Goal: Contribute content: Contribute content

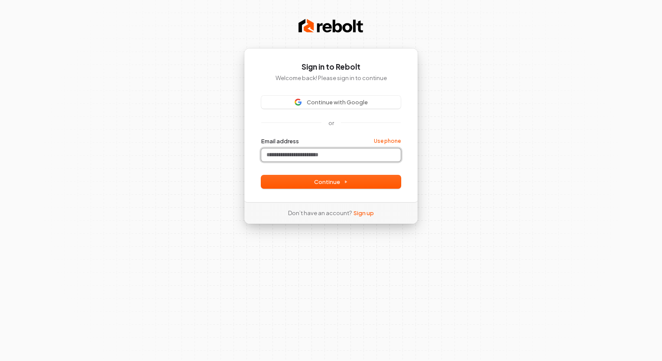
click at [336, 156] on input "Email address" at bounding box center [330, 155] width 139 height 13
click at [357, 161] on input "Email address" at bounding box center [330, 155] width 139 height 13
click at [261, 137] on button "submit" at bounding box center [261, 137] width 0 height 0
type input "**********"
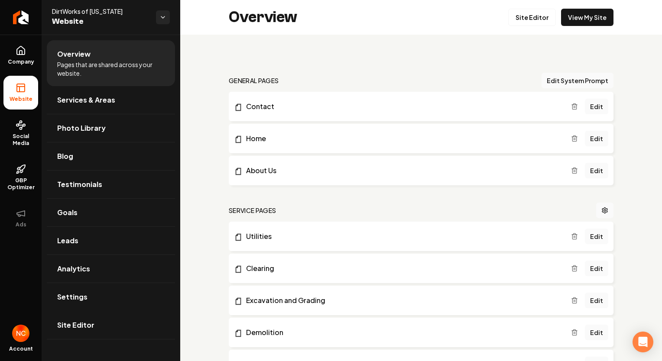
click at [84, 321] on span "Site Editor" at bounding box center [75, 325] width 37 height 10
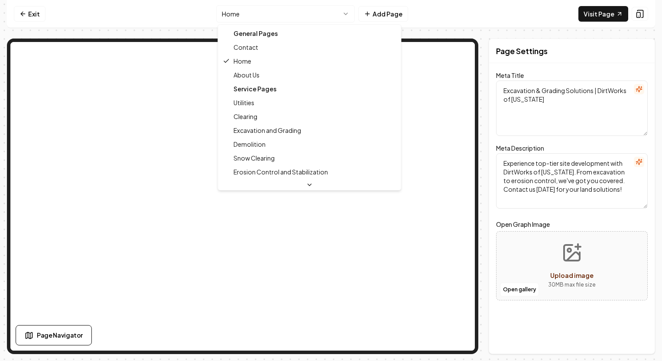
click at [324, 10] on html "Computer Required This feature is only available on a computer. Please switch t…" at bounding box center [331, 180] width 662 height 361
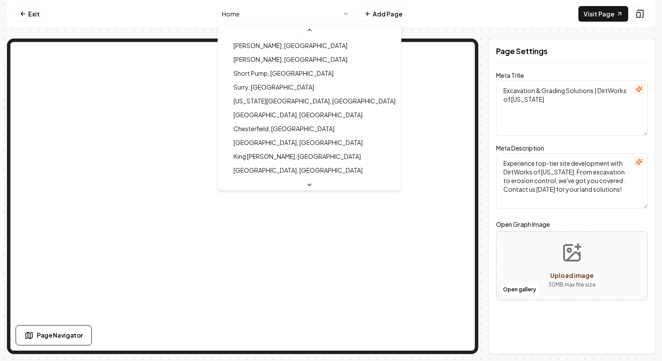
scroll to position [347, 0]
click at [444, 22] on html "Computer Required This feature is only available on a computer. Please switch t…" at bounding box center [331, 180] width 662 height 361
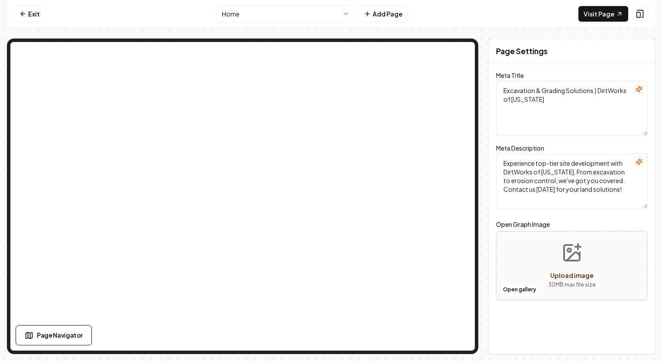
click at [309, 25] on nav "Exit Home Add Page Visit Page" at bounding box center [331, 14] width 648 height 28
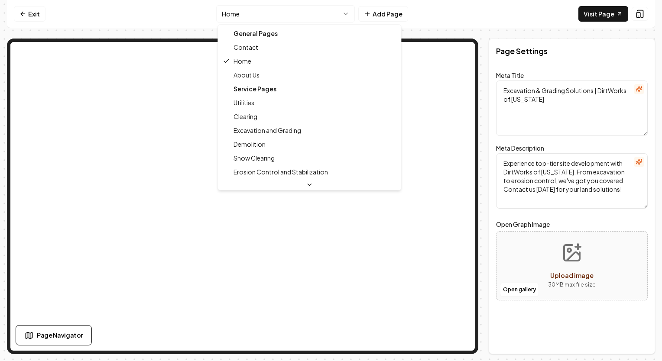
click at [327, 15] on html "Computer Required This feature is only available on a computer. Please switch t…" at bounding box center [331, 180] width 662 height 361
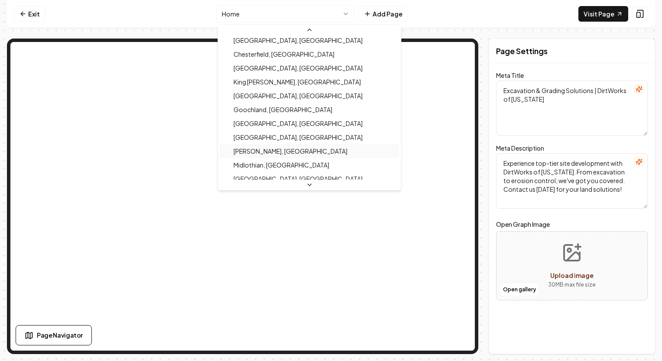
scroll to position [430, 0]
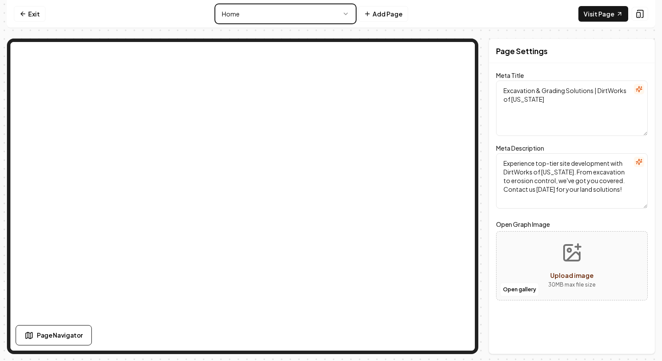
click at [187, 29] on html "Computer Required This feature is only available on a computer. Please switch t…" at bounding box center [331, 180] width 662 height 361
click at [27, 14] on link "Exit" at bounding box center [30, 14] width 32 height 16
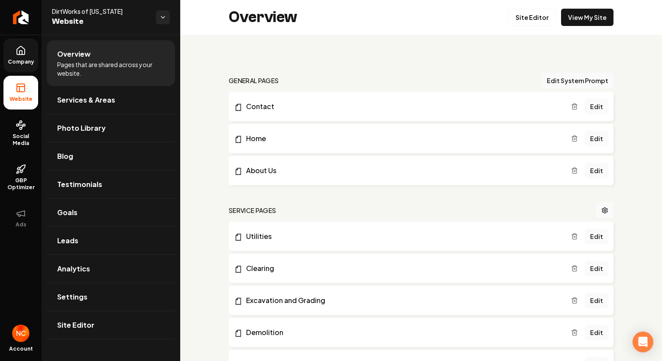
click at [24, 50] on icon at bounding box center [21, 50] width 8 height 8
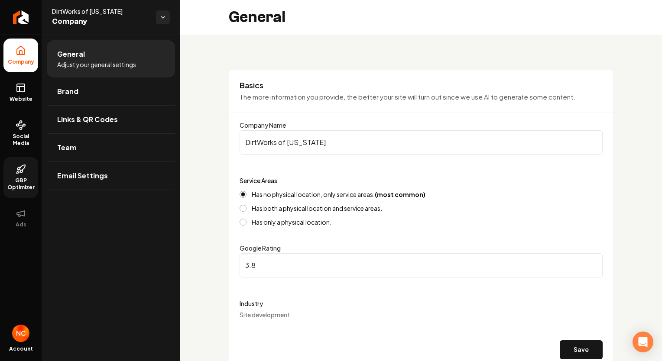
click at [19, 180] on span "GBP Optimizer" at bounding box center [20, 184] width 35 height 14
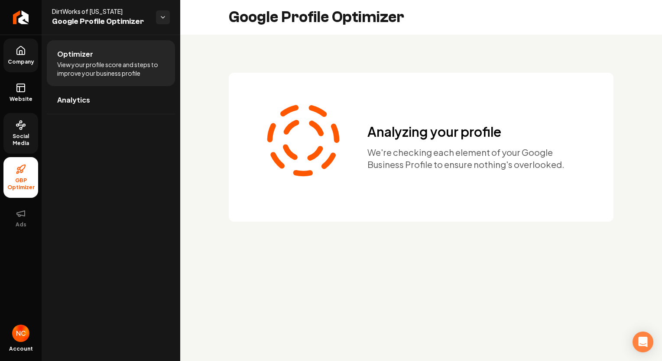
click at [26, 134] on span "Social Media" at bounding box center [20, 140] width 35 height 14
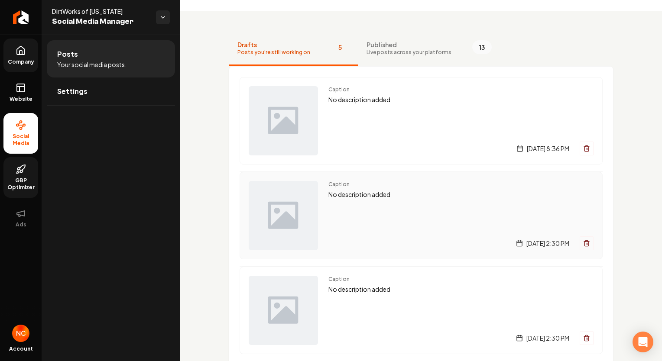
scroll to position [20, 0]
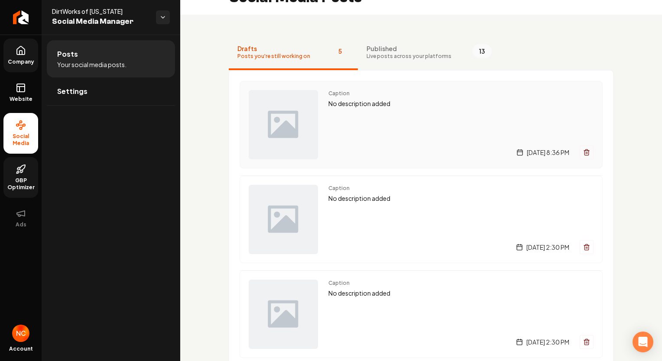
click at [287, 115] on img "Main content area" at bounding box center [283, 124] width 69 height 69
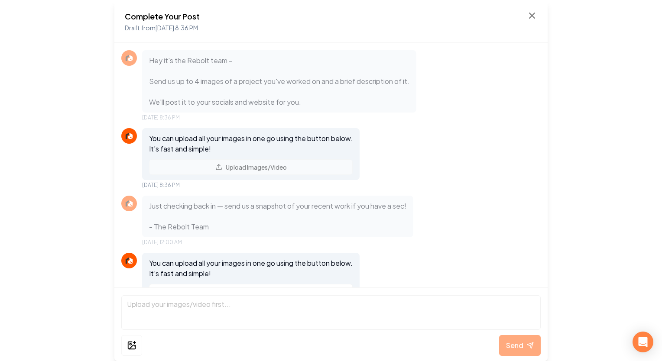
click at [530, 22] on div "Complete Your Post Draft from Sep 5, 2025 8:36 PM" at bounding box center [331, 21] width 412 height 23
click at [533, 13] on icon at bounding box center [532, 15] width 10 height 10
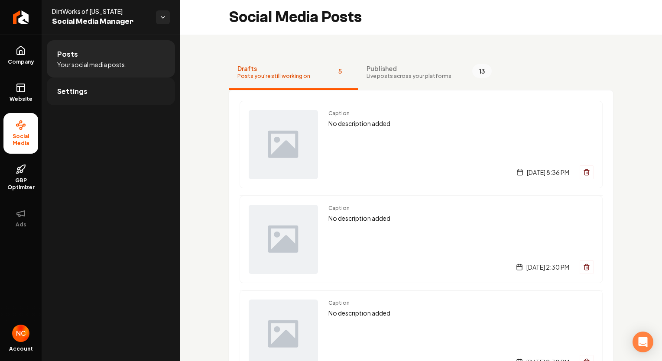
click at [73, 90] on span "Settings" at bounding box center [72, 91] width 30 height 10
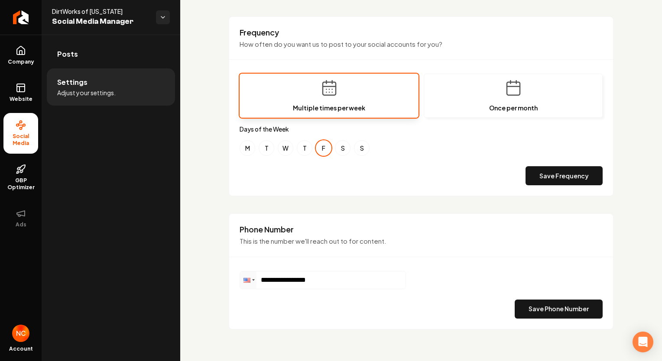
scroll to position [262, 0]
drag, startPoint x: 367, startPoint y: 278, endPoint x: 165, endPoint y: 276, distance: 201.9
click at [165, 276] on div "**********" at bounding box center [331, 180] width 662 height 361
click at [548, 311] on button "Save Phone Number" at bounding box center [559, 308] width 88 height 19
drag, startPoint x: 348, startPoint y: 272, endPoint x: 202, endPoint y: 282, distance: 146.3
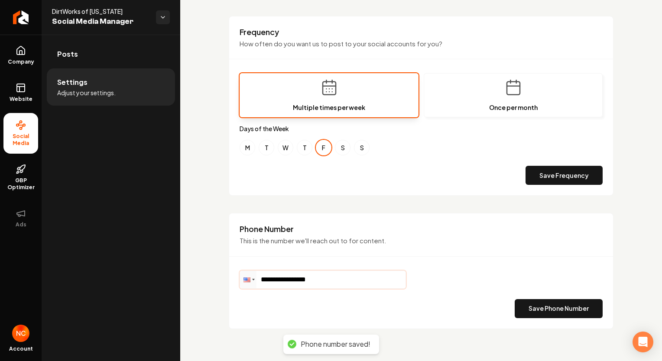
click at [202, 282] on div "**********" at bounding box center [421, 68] width 482 height 591
drag, startPoint x: 331, startPoint y: 275, endPoint x: 210, endPoint y: 273, distance: 121.3
click at [210, 273] on div "**********" at bounding box center [421, 68] width 482 height 591
type input "**********"
click at [532, 308] on button "Save Phone Number" at bounding box center [559, 308] width 88 height 19
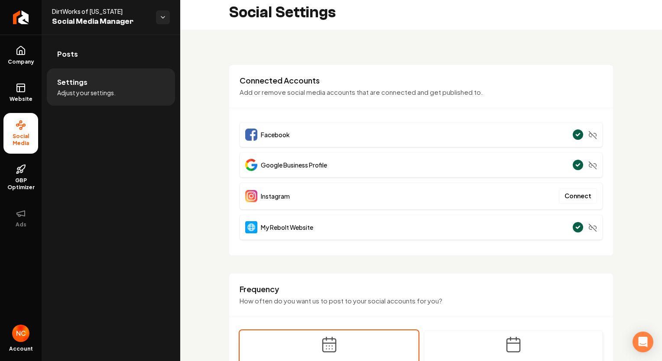
scroll to position [0, 0]
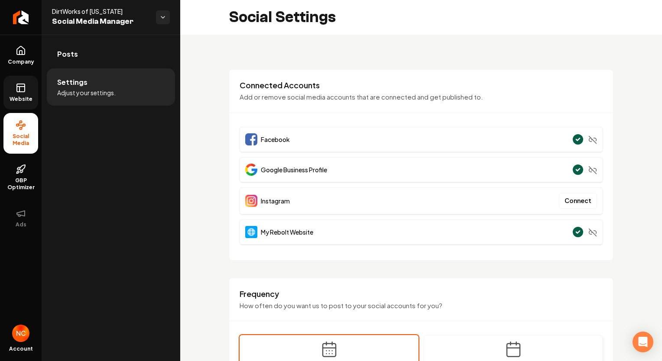
click at [23, 98] on span "Website" at bounding box center [21, 99] width 30 height 7
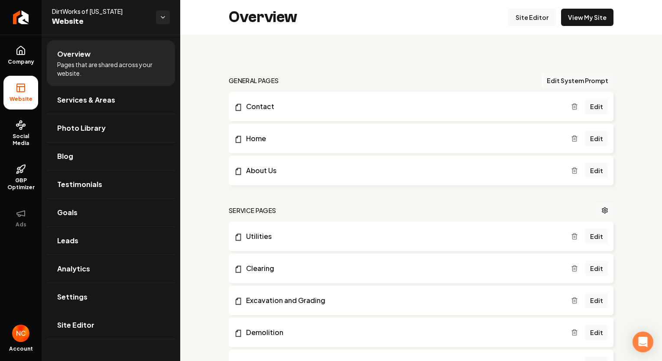
click at [522, 21] on link "Site Editor" at bounding box center [532, 17] width 48 height 17
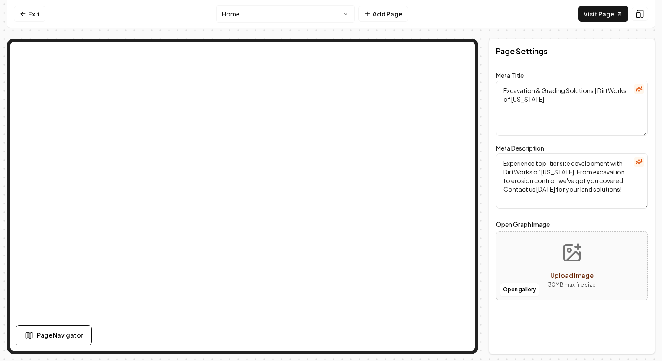
click at [329, 13] on html "Computer Required This feature is only available on a computer. Please switch t…" at bounding box center [331, 180] width 662 height 361
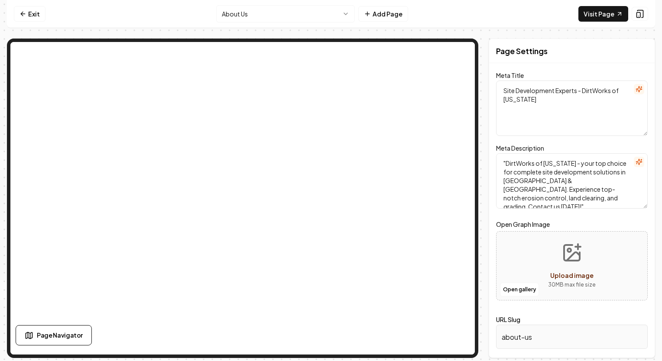
click at [254, 15] on html "Computer Required This feature is only available on a computer. Please switch t…" at bounding box center [331, 180] width 662 height 361
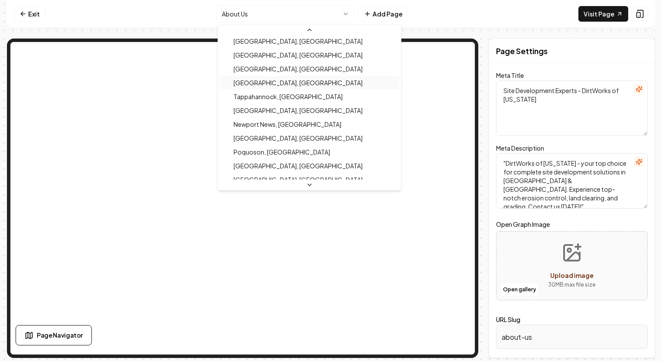
scroll to position [87, 0]
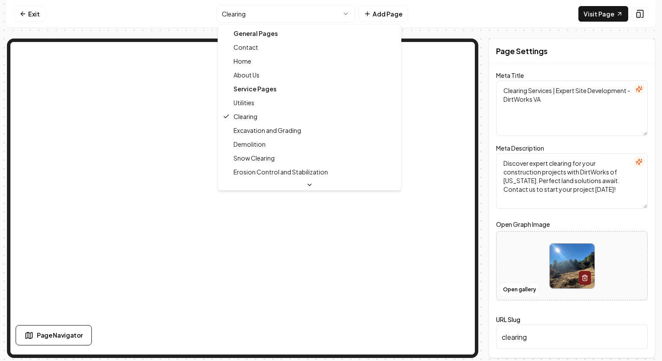
click at [311, 14] on html "Computer Required This feature is only available on a computer. Please switch t…" at bounding box center [331, 180] width 662 height 361
type textarea "Excavation & Grading Solutions | DirtWorks of Virginia"
type textarea "Experience top-tier site development with DirtWorks of Virginia. From excavatio…"
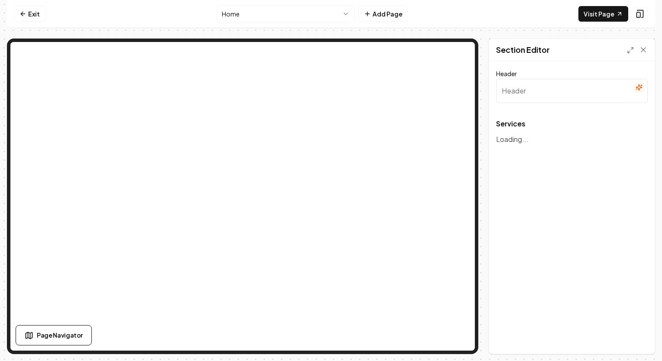
type input "Comprehensive Site Development Services"
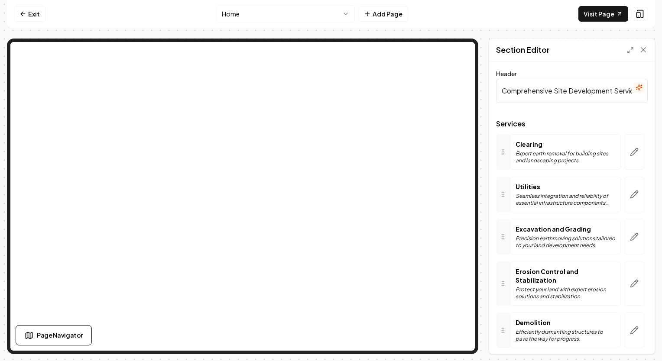
click at [315, 16] on html "Computer Required This feature is only available on a computer. Please switch t…" at bounding box center [331, 180] width 662 height 361
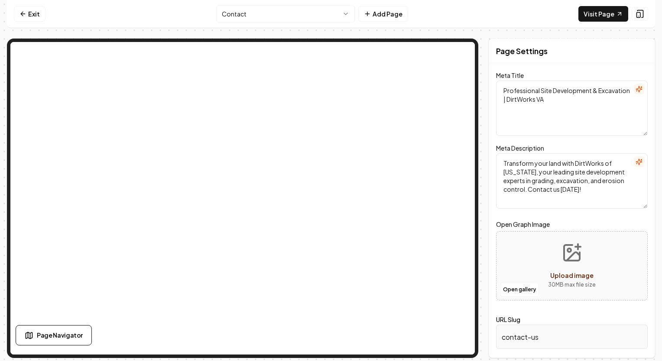
click at [282, 13] on html "Computer Required This feature is only available on a computer. Please switch t…" at bounding box center [331, 180] width 662 height 361
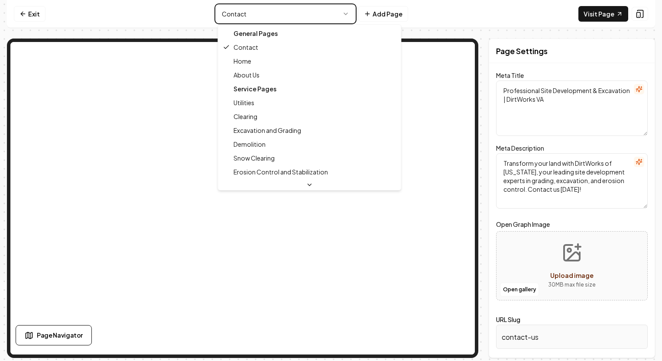
type textarea "Site Development Experts - DirtWorks of Virginia"
type textarea ""DirtWorks of Virginia - your top choice for complete site development solution…"
type input "about-us"
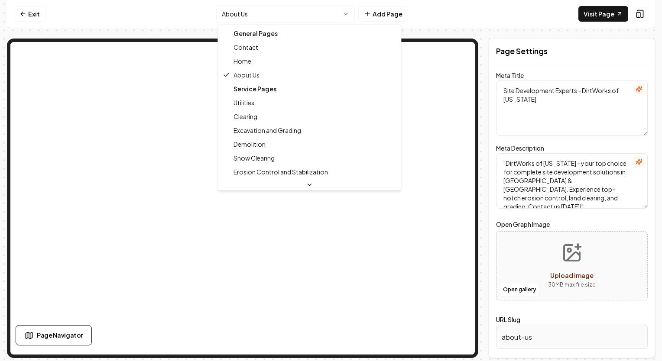
click at [322, 14] on html "Computer Required This feature is only available on a computer. Please switch t…" at bounding box center [331, 180] width 662 height 361
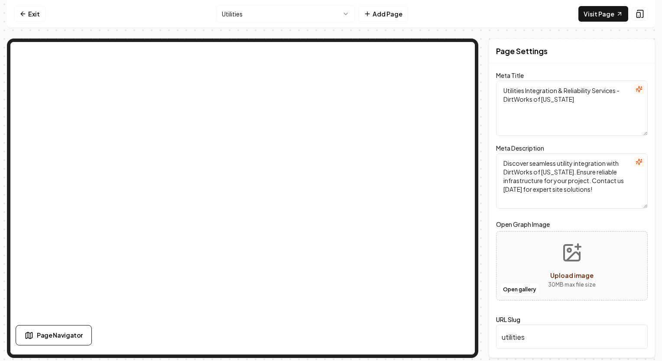
click at [301, 8] on html "Computer Required This feature is only available on a computer. Please switch t…" at bounding box center [331, 180] width 662 height 361
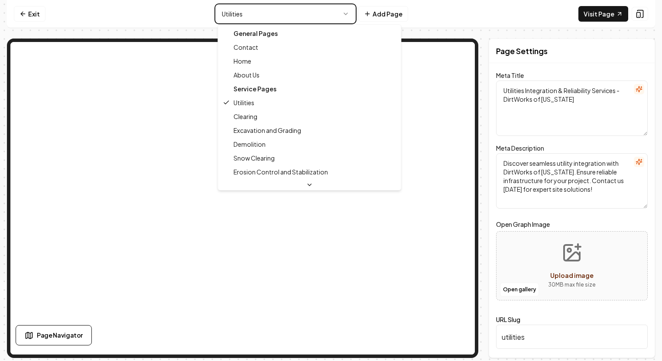
type textarea "Clearing Services | Expert Site Development - DirtWorks VA"
type textarea "Discover expert clearing for your construction projects with DirtWorks of Virgi…"
type input "clearing"
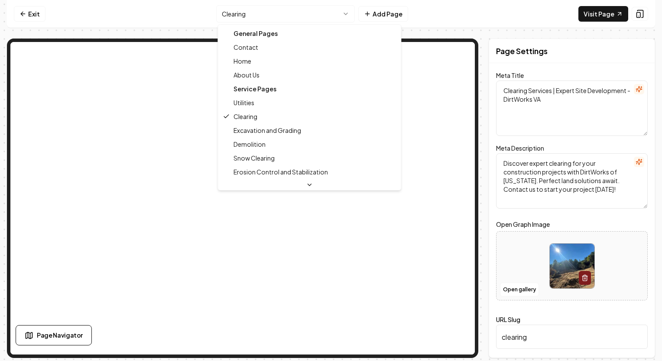
click at [301, 7] on html "Computer Required This feature is only available on a computer. Please switch t…" at bounding box center [331, 180] width 662 height 361
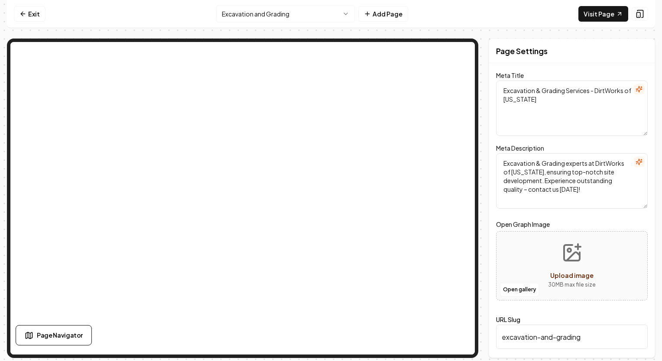
click at [316, 20] on html "Computer Required This feature is only available on a computer. Please switch t…" at bounding box center [331, 180] width 662 height 361
click at [276, 10] on html "Computer Required This feature is only available on a computer. Please switch t…" at bounding box center [331, 180] width 662 height 361
click at [289, 17] on html "Computer Required This feature is only available on a computer. Please switch t…" at bounding box center [331, 180] width 662 height 361
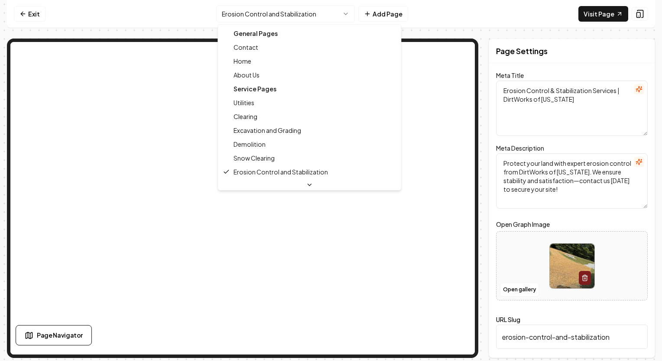
click at [325, 16] on html "Computer Required This feature is only available on a computer. Please switch t…" at bounding box center [331, 180] width 662 height 361
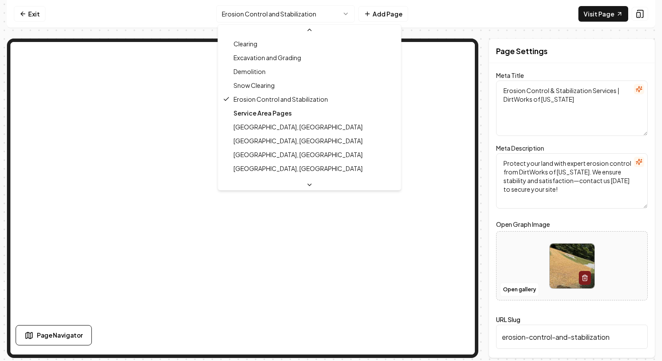
click at [306, 187] on icon at bounding box center [309, 185] width 7 height 7
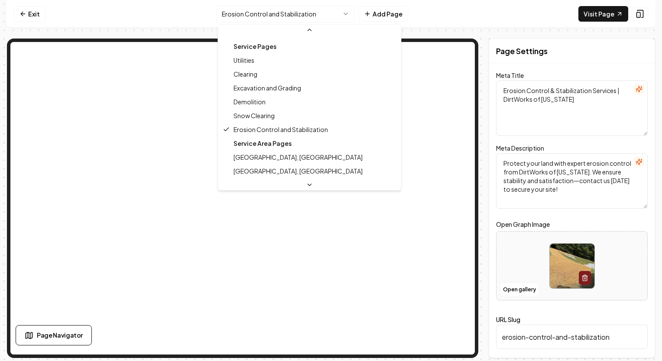
scroll to position [130, 0]
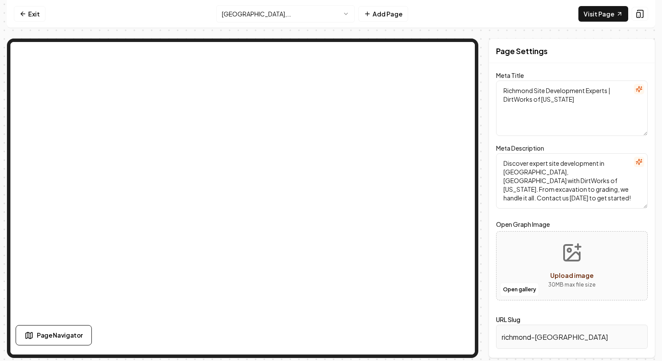
click at [320, 14] on html "Computer Required This feature is only available on a computer. Please switch t…" at bounding box center [331, 180] width 662 height 361
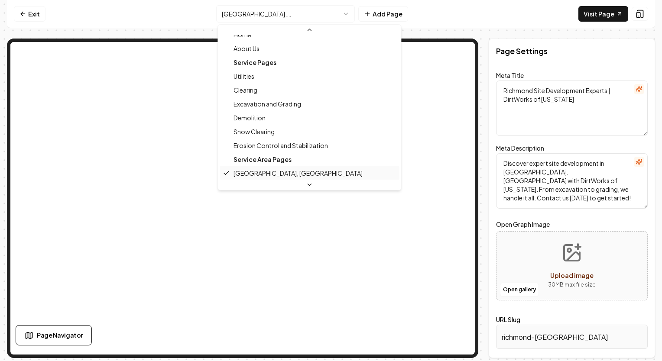
scroll to position [80, 0]
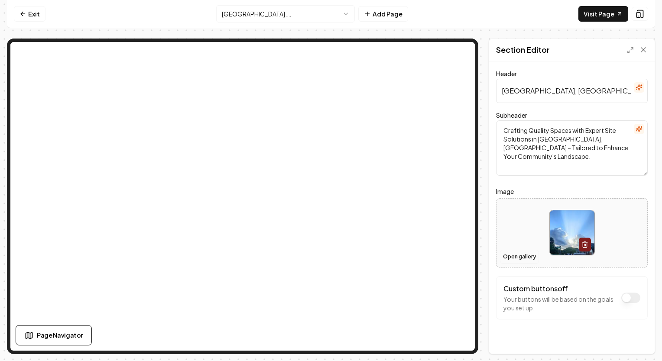
click at [525, 259] on button "Open gallery" at bounding box center [519, 257] width 39 height 14
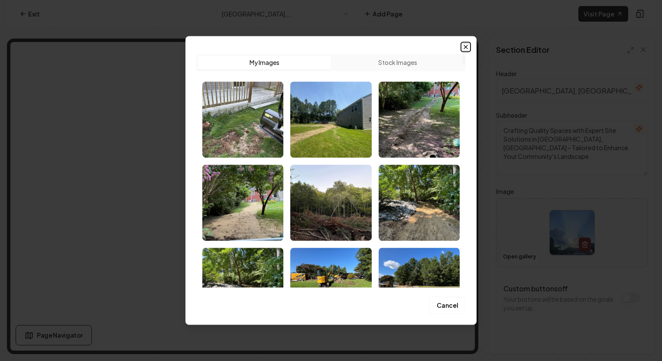
click at [464, 48] on icon "button" at bounding box center [465, 46] width 7 height 7
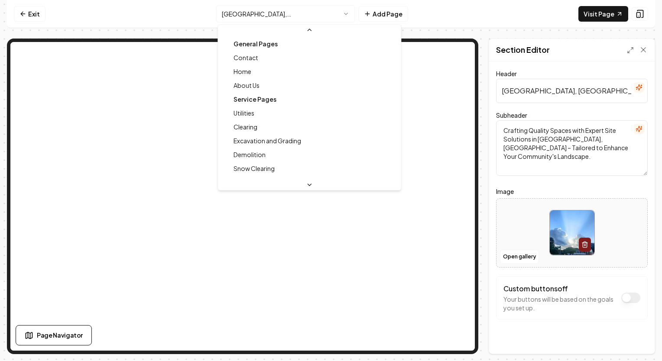
click at [279, 13] on html "Computer Required This feature is only available on a computer. Please switch t…" at bounding box center [331, 180] width 662 height 361
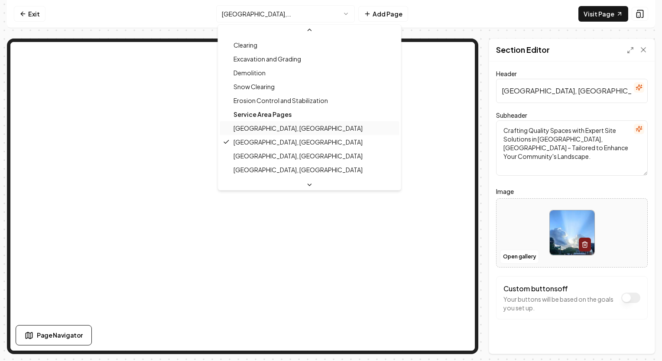
scroll to position [94, 0]
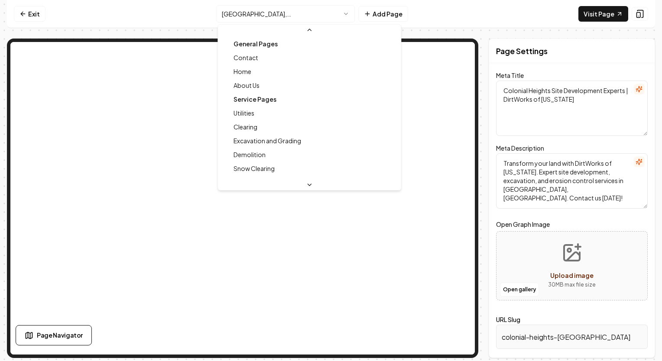
click at [296, 20] on html "Computer Required This feature is only available on a computer. Please switch t…" at bounding box center [331, 180] width 662 height 361
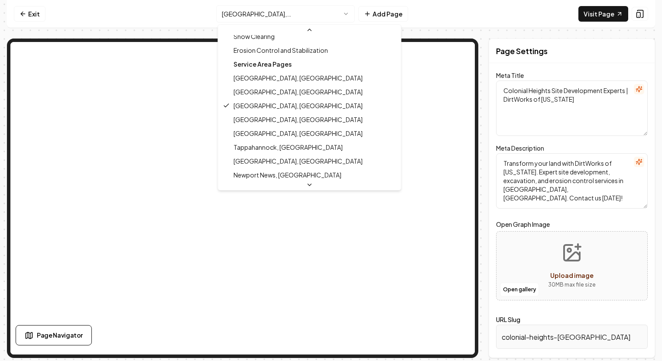
scroll to position [153, 0]
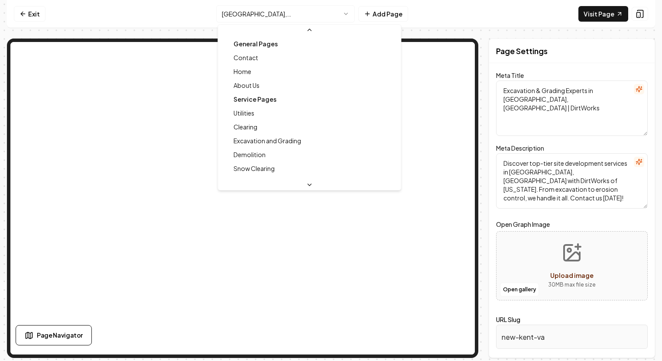
click at [286, 15] on html "Computer Required This feature is only available on a computer. Please switch t…" at bounding box center [331, 180] width 662 height 361
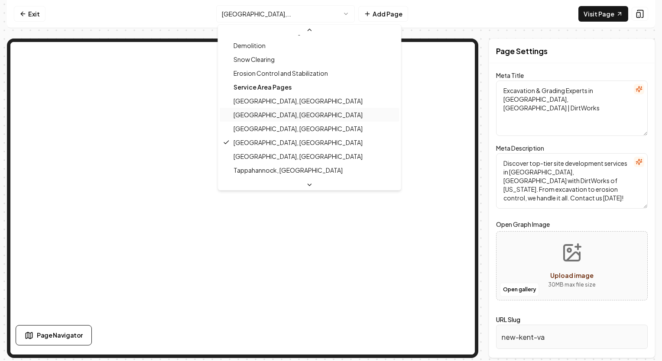
scroll to position [122, 0]
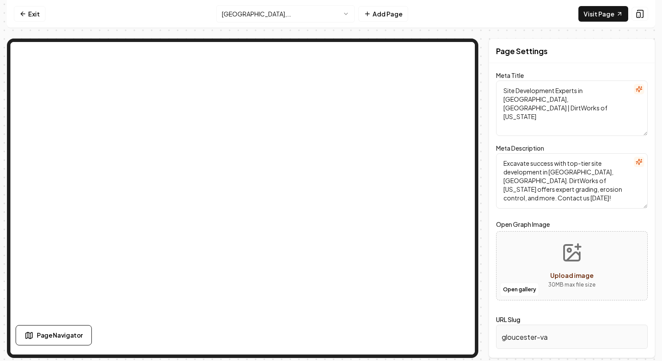
click at [315, 11] on html "Computer Required This feature is only available on a computer. Please switch t…" at bounding box center [331, 180] width 662 height 361
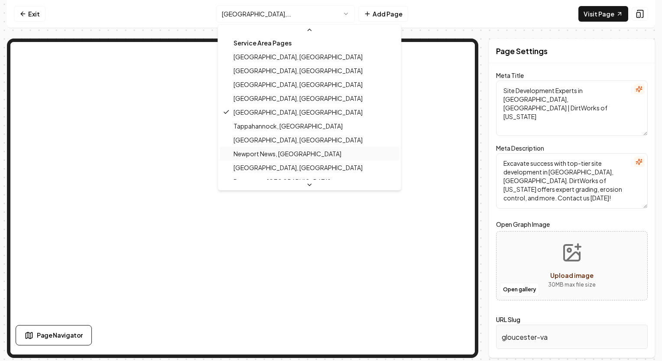
scroll to position [179, 0]
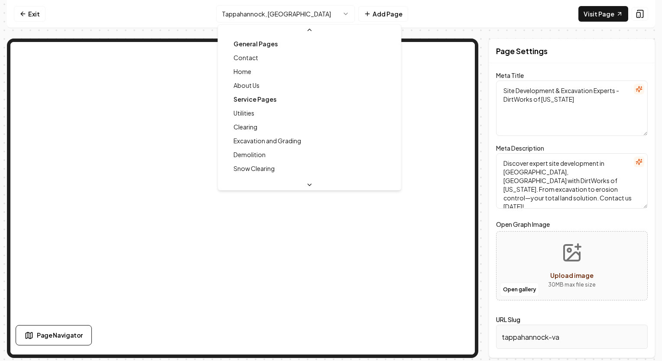
click at [312, 15] on html "Computer Required This feature is only available on a computer. Please switch t…" at bounding box center [331, 180] width 662 height 361
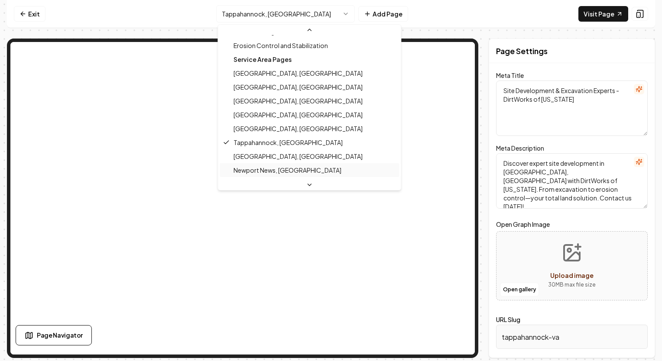
scroll to position [149, 0]
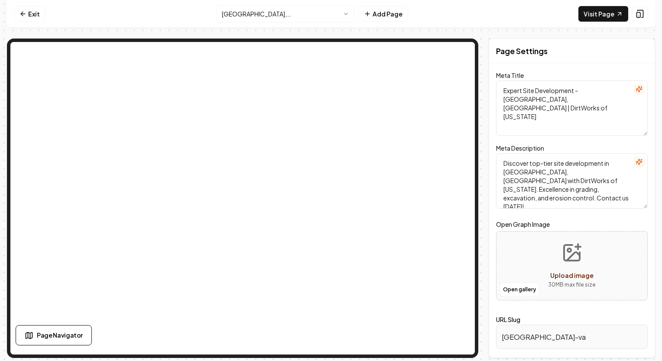
click at [300, 11] on html "Computer Required This feature is only available on a computer. Please switch t…" at bounding box center [331, 180] width 662 height 361
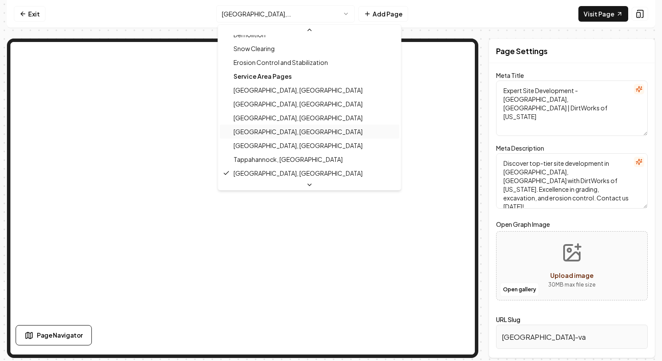
scroll to position [207, 0]
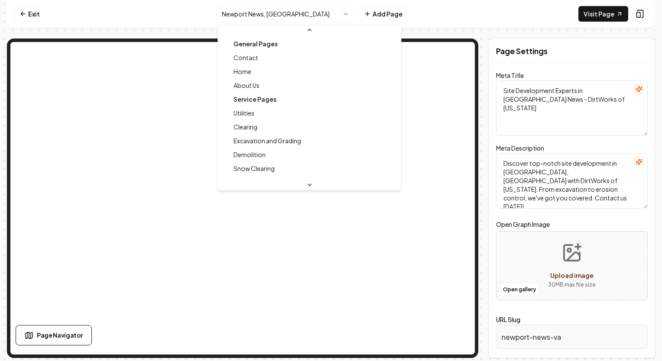
click at [303, 16] on html "Computer Required This feature is only available on a computer. Please switch t…" at bounding box center [331, 180] width 662 height 361
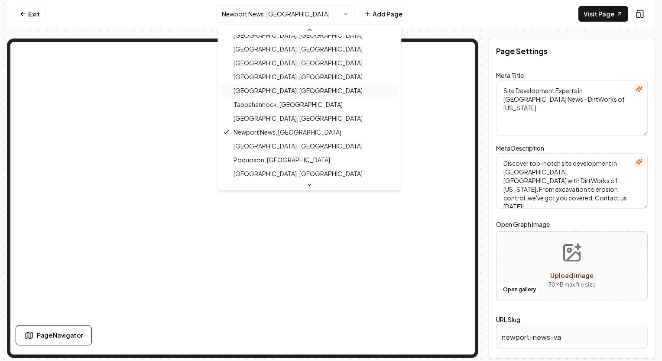
scroll to position [221, 0]
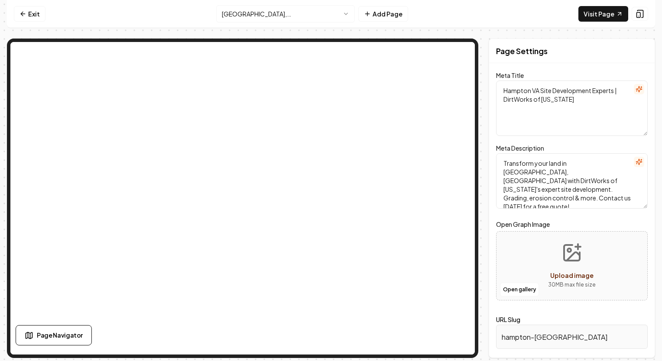
click at [272, 15] on html "Computer Required This feature is only available on a computer. Please switch t…" at bounding box center [331, 180] width 662 height 361
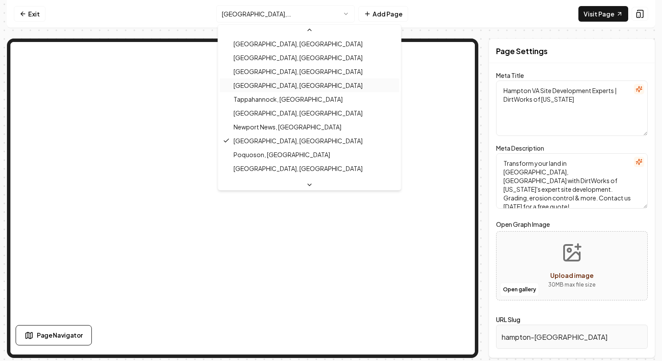
scroll to position [191, 0]
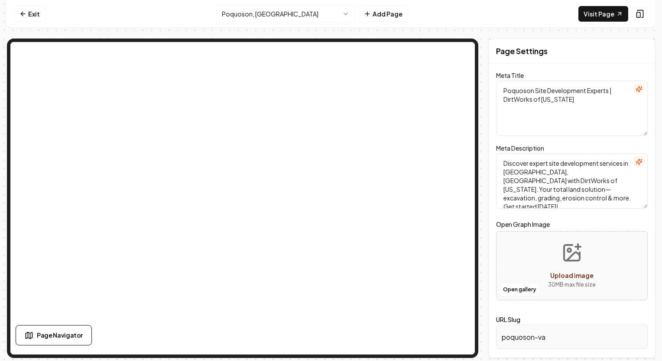
click at [310, 16] on html "Computer Required This feature is only available on a computer. Please switch t…" at bounding box center [331, 180] width 662 height 361
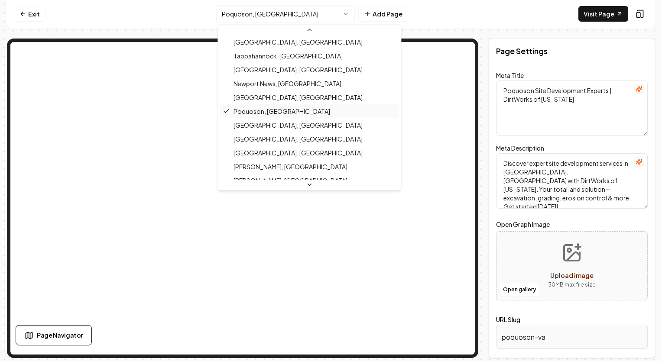
scroll to position [248, 0]
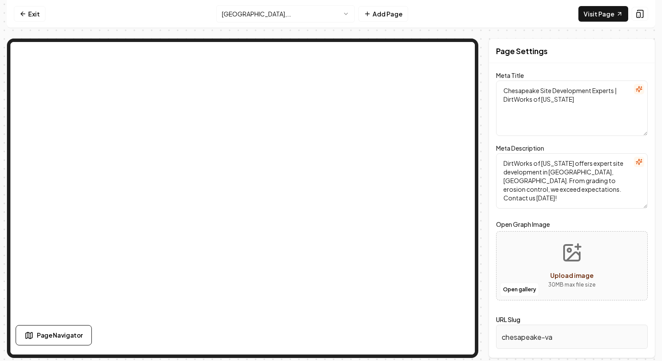
click at [283, 14] on html "Computer Required This feature is only available on a computer. Please switch t…" at bounding box center [331, 180] width 662 height 361
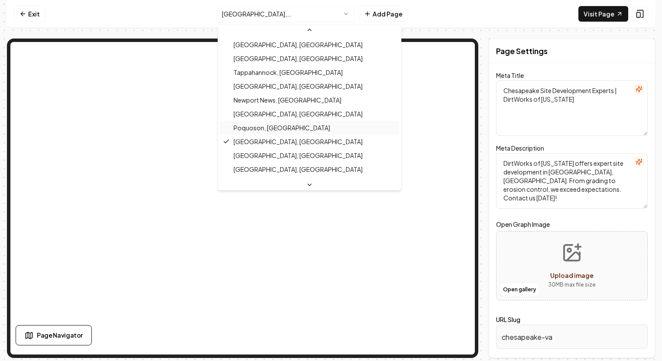
scroll to position [219, 0]
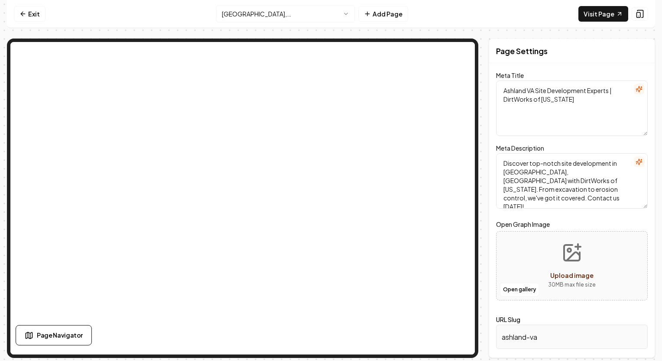
click at [305, 18] on html "Computer Required This feature is only available on a computer. Please switch t…" at bounding box center [331, 180] width 662 height 361
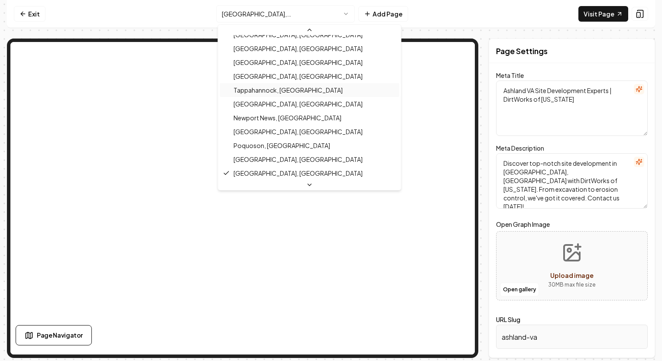
scroll to position [233, 0]
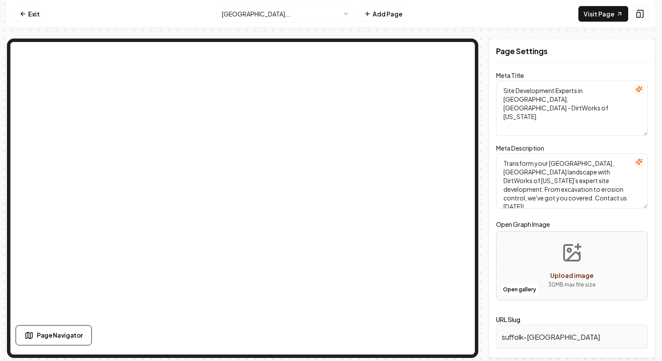
click at [296, 10] on html "Computer Required This feature is only available on a computer. Please switch t…" at bounding box center [331, 180] width 662 height 361
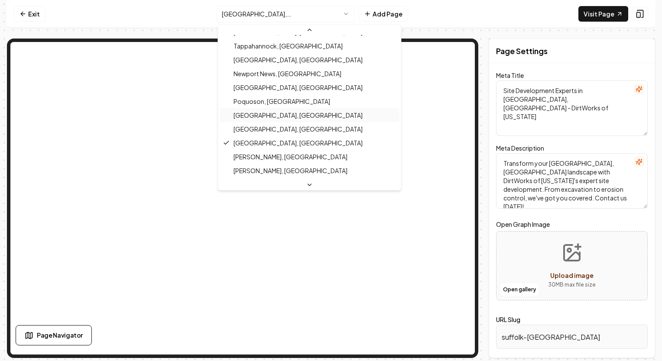
scroll to position [246, 0]
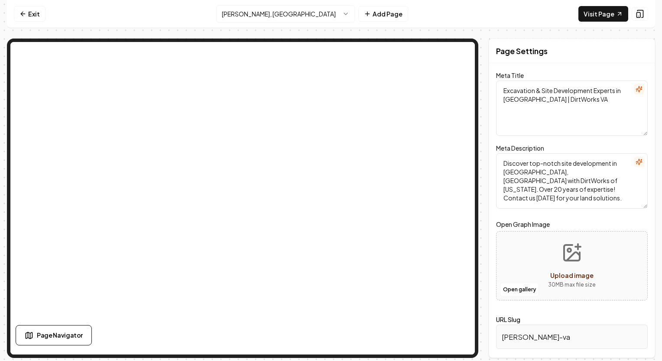
click at [287, 11] on html "Computer Required This feature is only available on a computer. Please switch t…" at bounding box center [331, 180] width 662 height 361
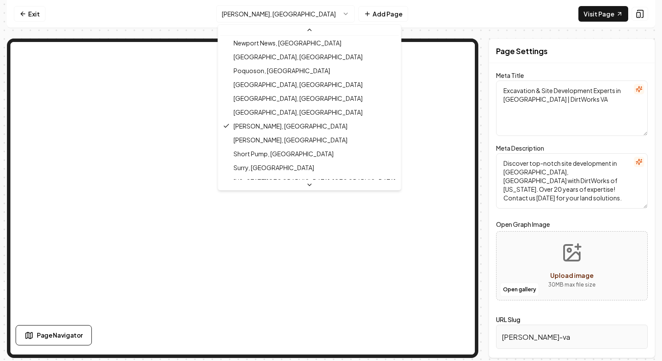
scroll to position [304, 0]
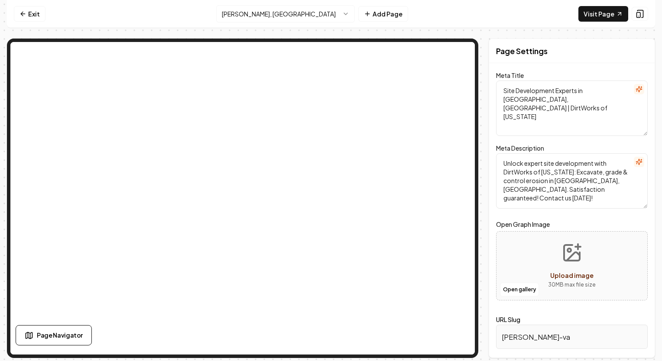
click at [305, 21] on html "Computer Required This feature is only available on a computer. Please switch t…" at bounding box center [331, 180] width 662 height 361
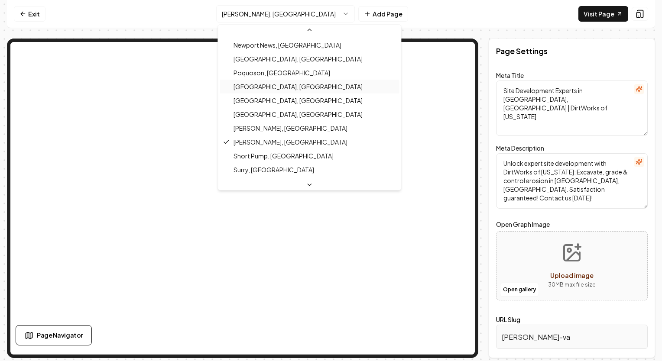
scroll to position [274, 0]
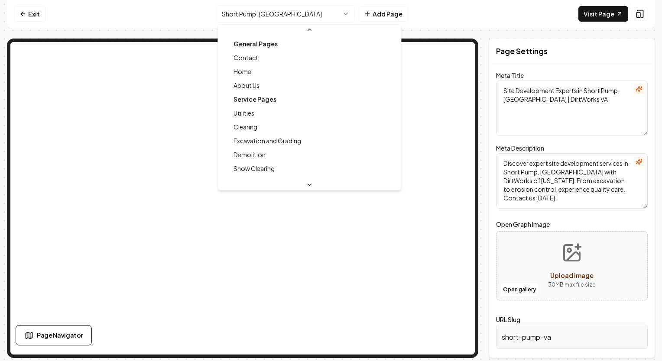
click at [289, 14] on html "Computer Required This feature is only available on a computer. Please switch t…" at bounding box center [331, 180] width 662 height 361
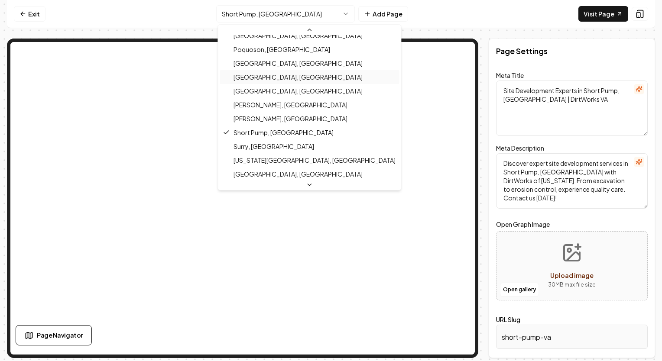
scroll to position [331, 0]
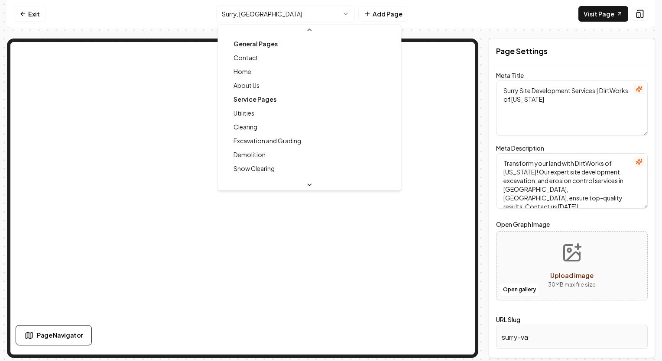
click at [296, 13] on html "Computer Required This feature is only available on a computer. Please switch t…" at bounding box center [331, 180] width 662 height 361
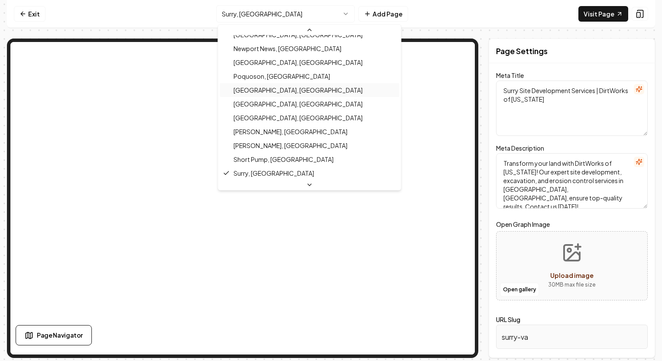
scroll to position [302, 0]
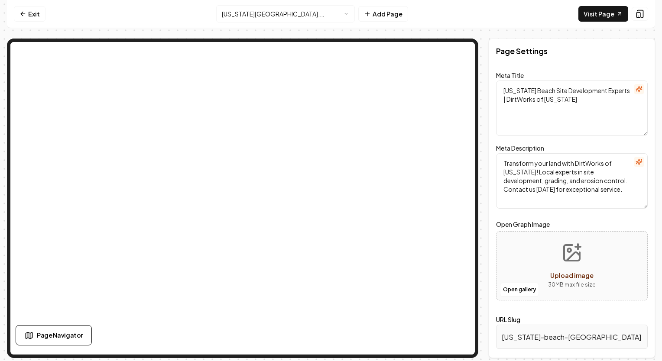
click at [285, 12] on html "Computer Required This feature is only available on a computer. Please switch t…" at bounding box center [331, 180] width 662 height 361
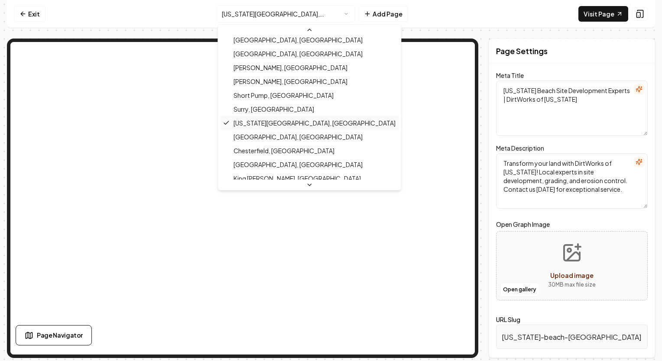
scroll to position [359, 0]
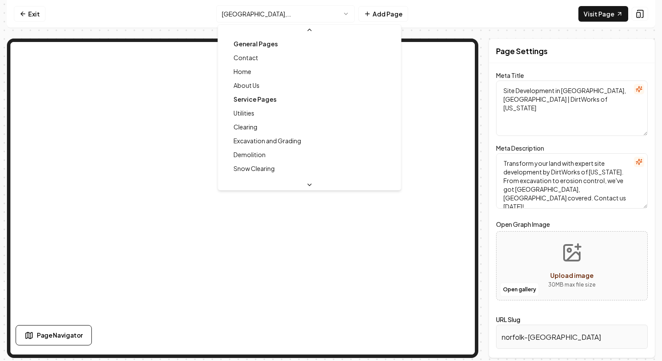
click at [270, 16] on html "Computer Required This feature is only available on a computer. Please switch t…" at bounding box center [331, 180] width 662 height 361
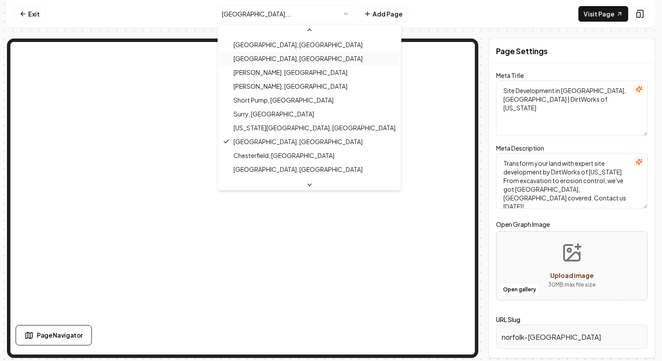
scroll to position [373, 0]
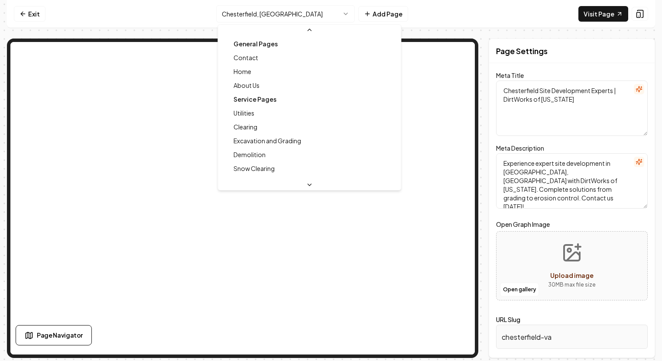
click at [294, 16] on html "Computer Required This feature is only available on a computer. Please switch t…" at bounding box center [331, 180] width 662 height 361
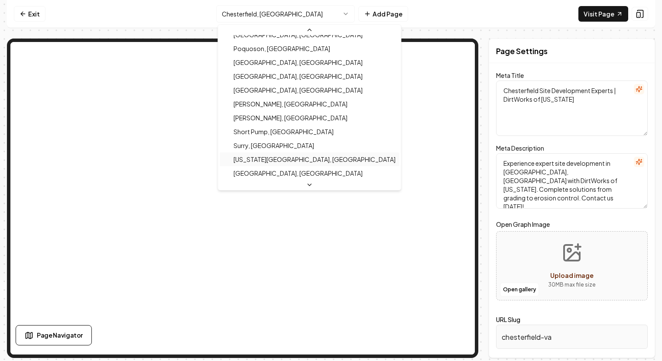
scroll to position [373, 0]
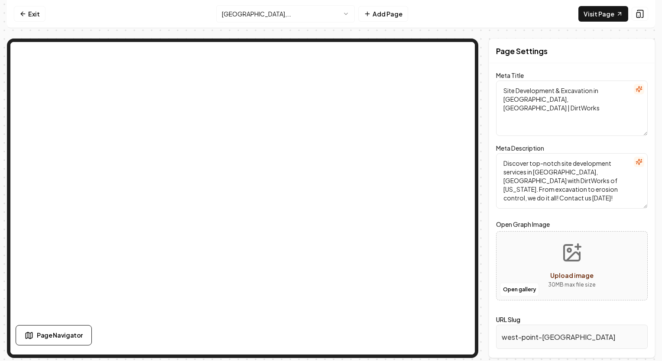
click at [291, 13] on html "Computer Required This feature is only available on a computer. Please switch t…" at bounding box center [331, 180] width 662 height 361
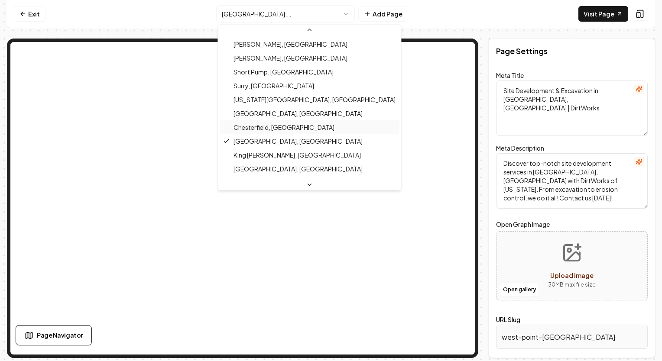
scroll to position [357, 0]
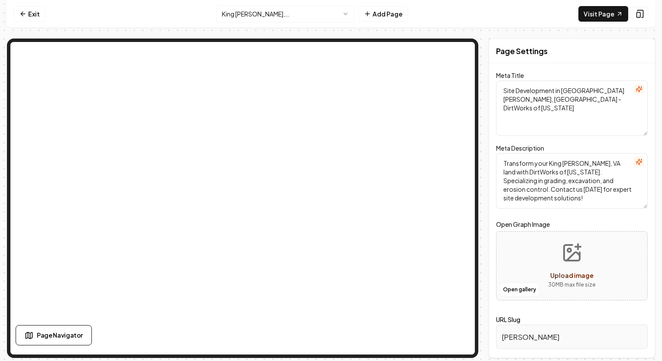
click at [298, 18] on html "Computer Required This feature is only available on a computer. Please switch t…" at bounding box center [331, 180] width 662 height 361
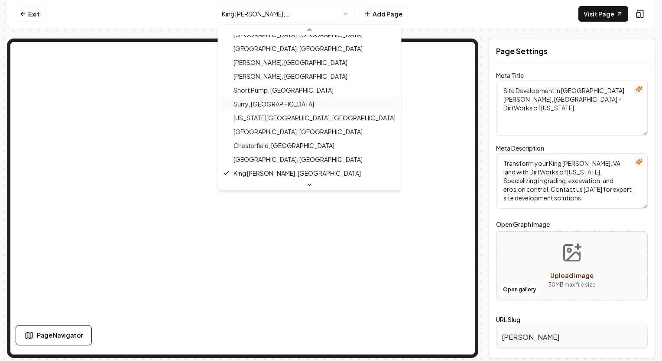
scroll to position [415, 0]
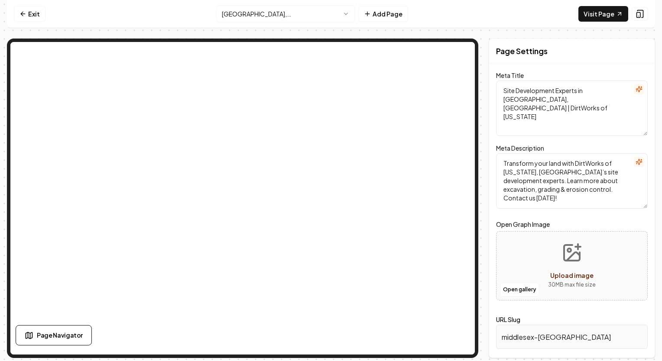
click at [300, 13] on html "Computer Required This feature is only available on a computer. Please switch t…" at bounding box center [331, 180] width 662 height 361
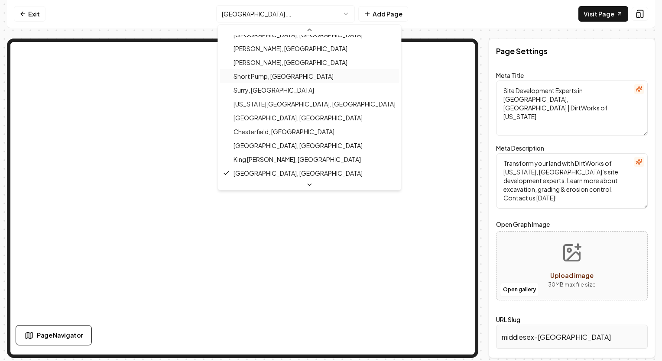
scroll to position [385, 0]
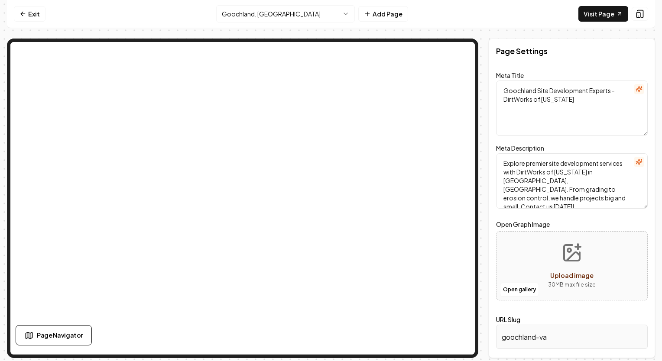
click at [299, 10] on html "Computer Required This feature is only available on a computer. Please switch t…" at bounding box center [331, 180] width 662 height 361
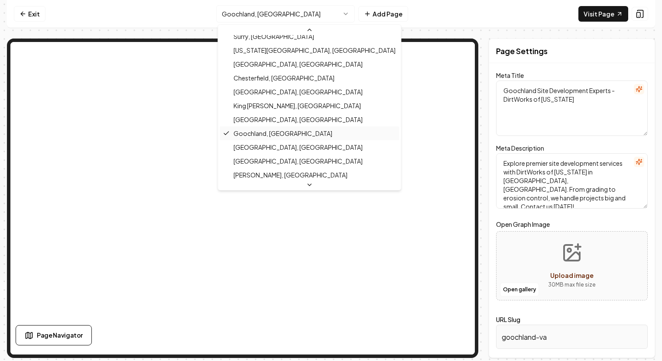
scroll to position [430, 0]
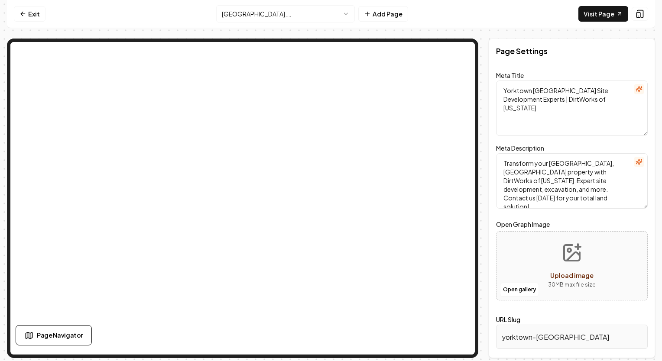
click at [312, 16] on html "Computer Required This feature is only available on a computer. Please switch t…" at bounding box center [331, 180] width 662 height 361
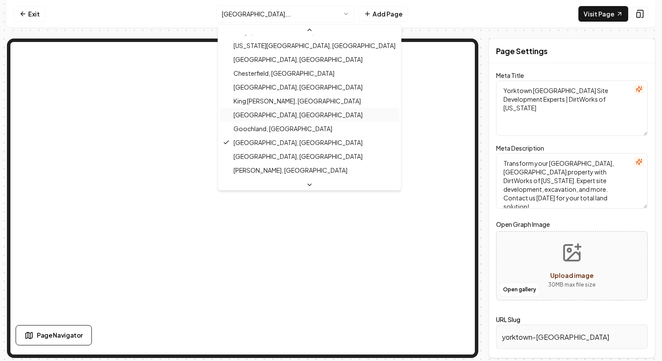
scroll to position [413, 0]
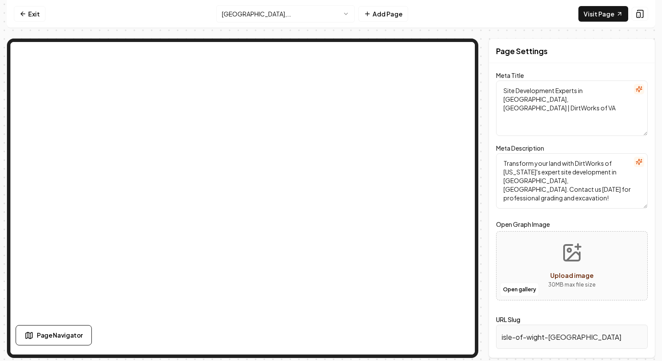
click at [298, 10] on html "Computer Required This feature is only available on a computer. Please switch t…" at bounding box center [331, 180] width 662 height 361
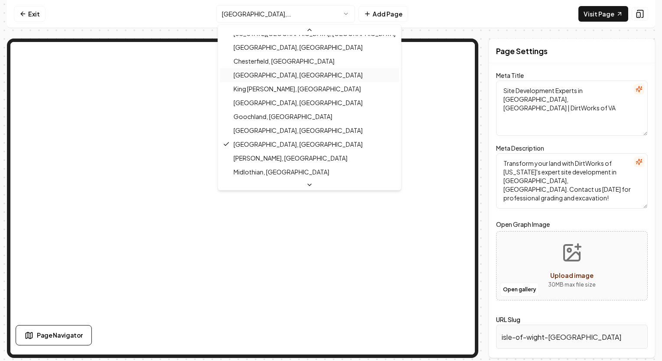
scroll to position [427, 0]
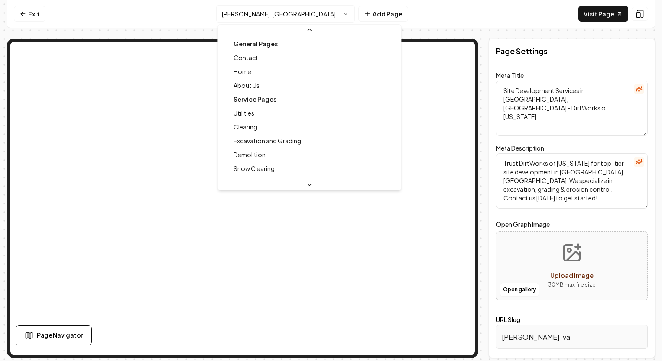
click at [300, 14] on html "Computer Required This feature is only available on a computer. Please switch t…" at bounding box center [331, 180] width 662 height 361
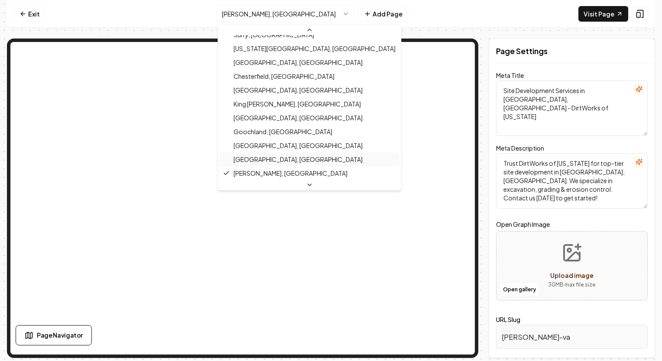
scroll to position [430, 0]
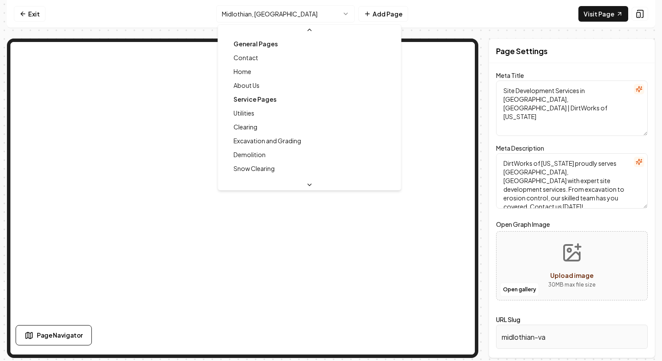
click at [282, 10] on html "Computer Required This feature is only available on a computer. Please switch t…" at bounding box center [331, 180] width 662 height 361
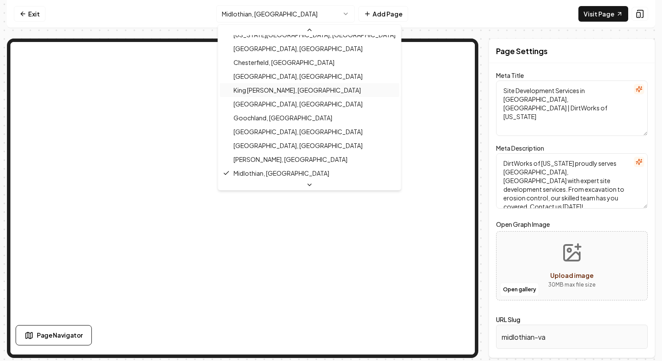
scroll to position [430, 0]
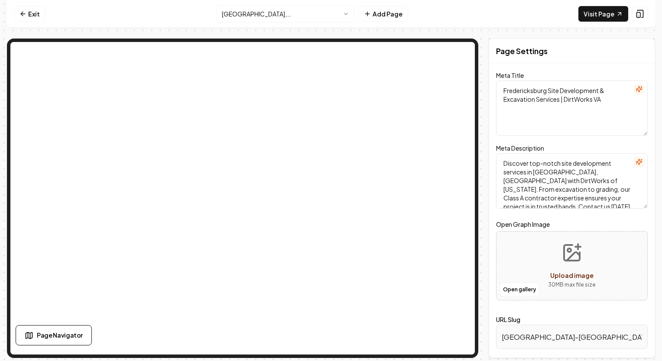
click at [288, 13] on html "Computer Required This feature is only available on a computer. Please switch t…" at bounding box center [331, 180] width 662 height 361
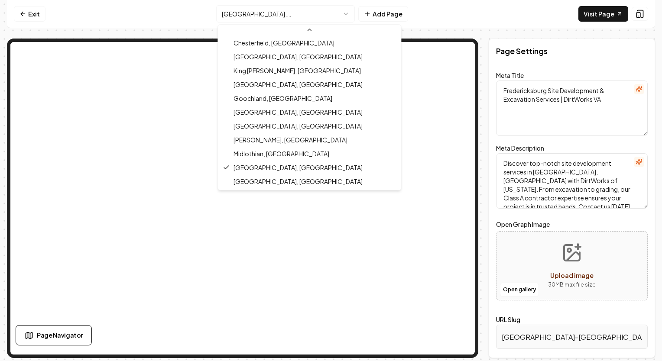
scroll to position [430, 0]
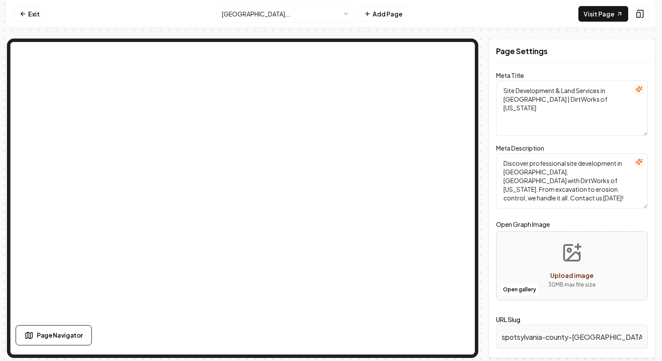
click at [27, 4] on nav "Exit Spotsylvania County, VA Add Page Visit Page" at bounding box center [331, 14] width 648 height 28
click at [33, 16] on link "Exit" at bounding box center [30, 14] width 32 height 16
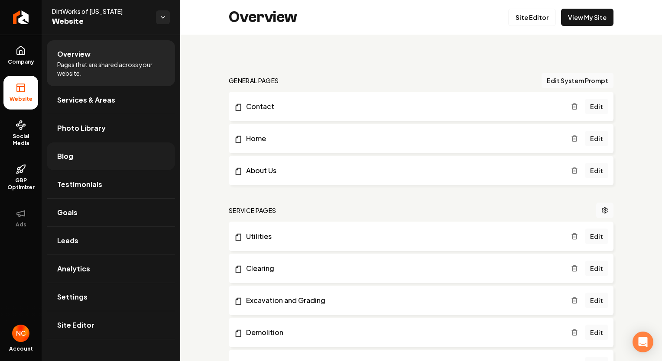
click at [125, 144] on link "Blog" at bounding box center [111, 157] width 128 height 28
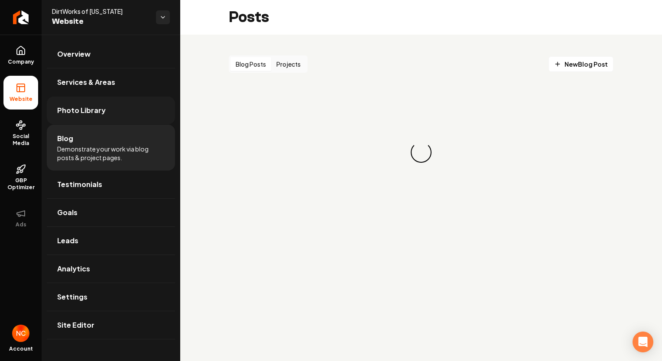
click at [129, 113] on link "Photo Library" at bounding box center [111, 111] width 128 height 28
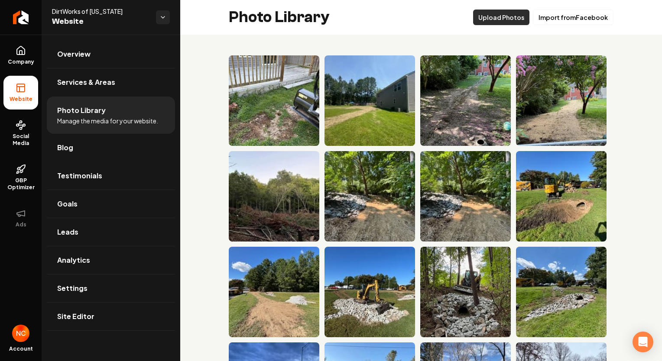
click at [507, 13] on button "Upload Photos" at bounding box center [501, 18] width 56 height 16
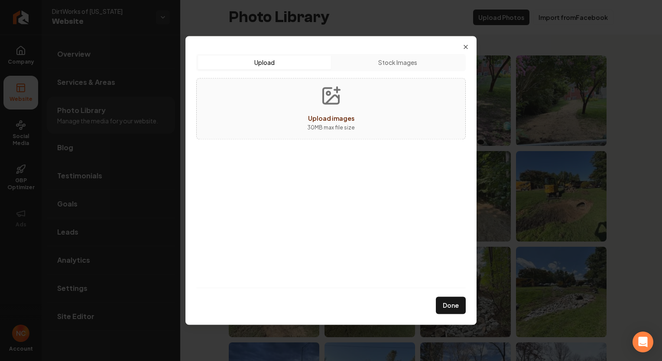
click at [341, 113] on div "Upload images" at bounding box center [331, 118] width 46 height 10
type input "**********"
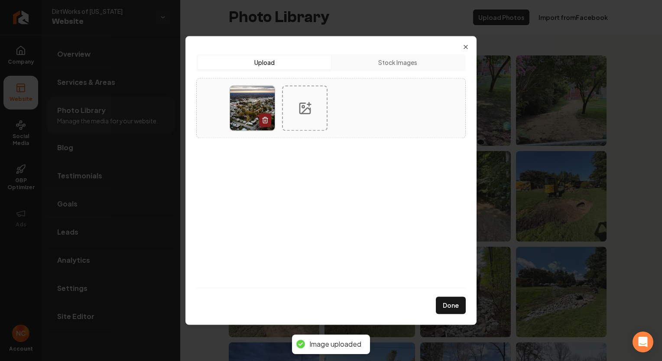
click at [305, 105] on icon at bounding box center [305, 108] width 14 height 14
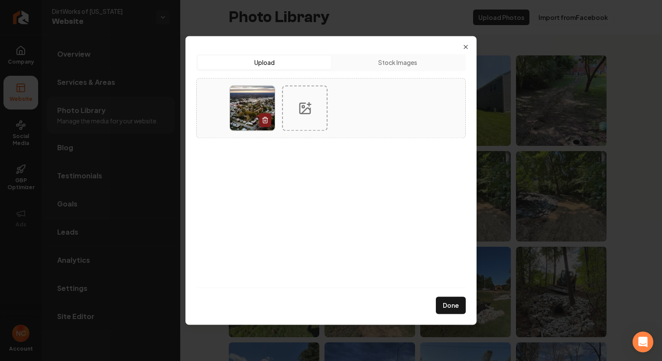
type input "**********"
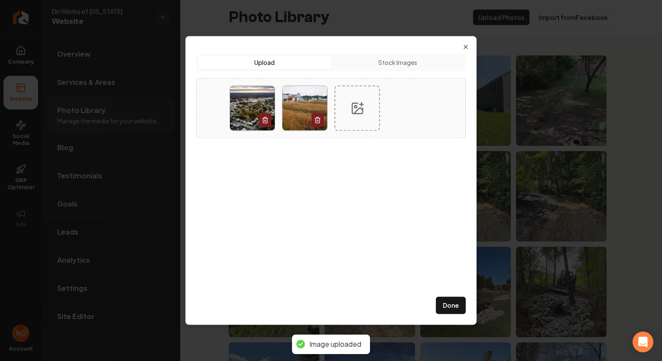
click at [355, 118] on div at bounding box center [356, 107] width 45 height 45
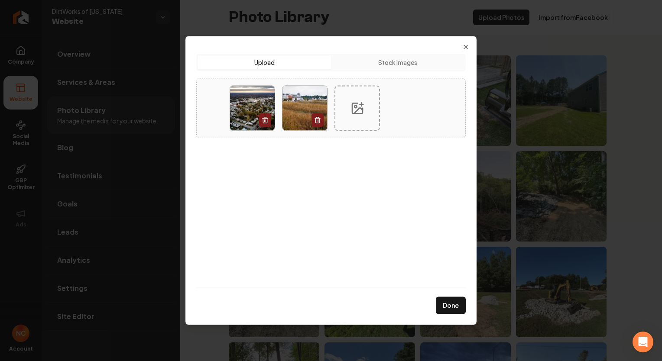
type input "**********"
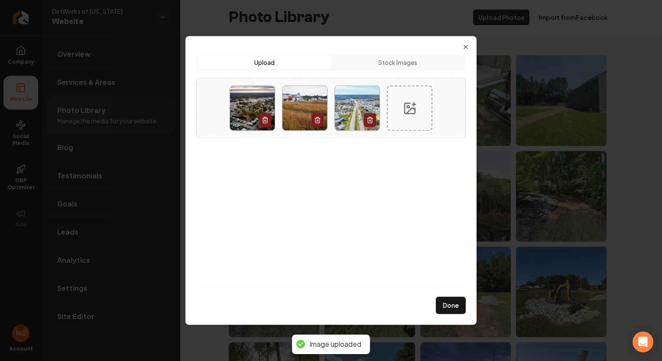
click at [413, 116] on div at bounding box center [409, 107] width 45 height 45
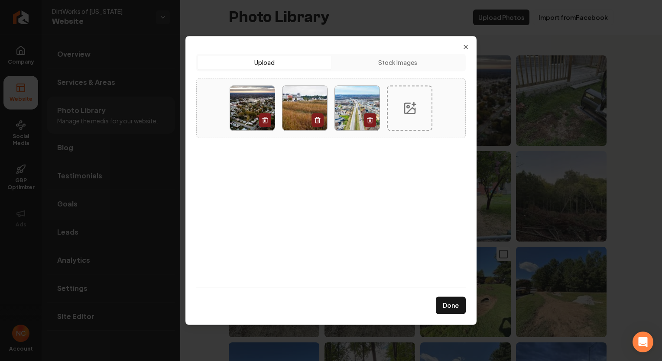
click at [452, 310] on button "Done" at bounding box center [451, 305] width 30 height 17
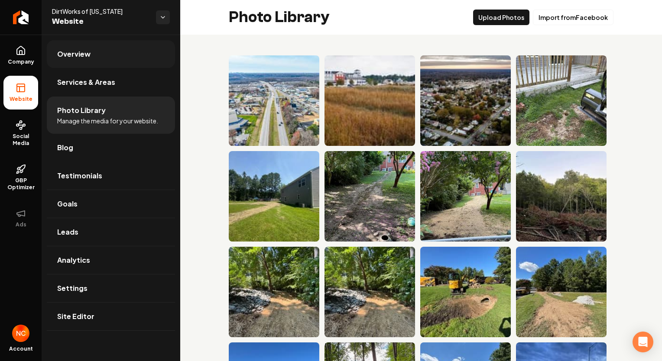
click at [96, 63] on link "Overview" at bounding box center [111, 54] width 128 height 28
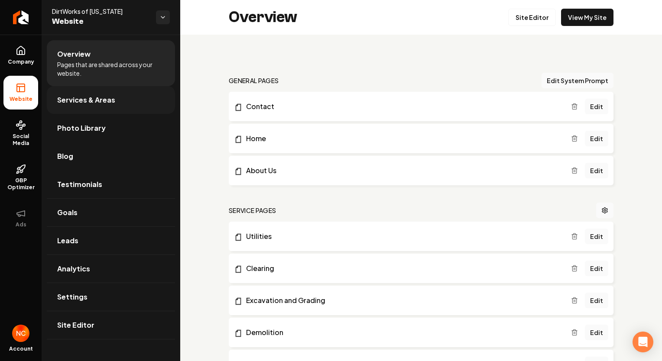
click at [104, 102] on span "Services & Areas" at bounding box center [86, 100] width 58 height 10
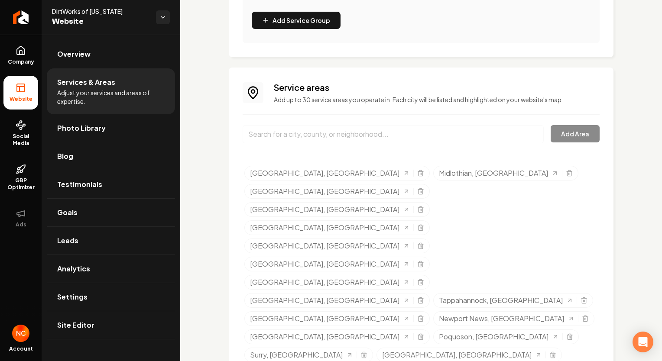
scroll to position [310, 0]
click at [99, 139] on link "Photo Library" at bounding box center [111, 128] width 128 height 28
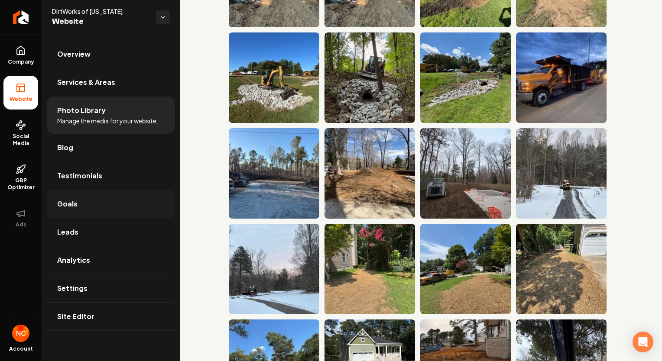
click at [92, 200] on link "Goals" at bounding box center [111, 204] width 128 height 28
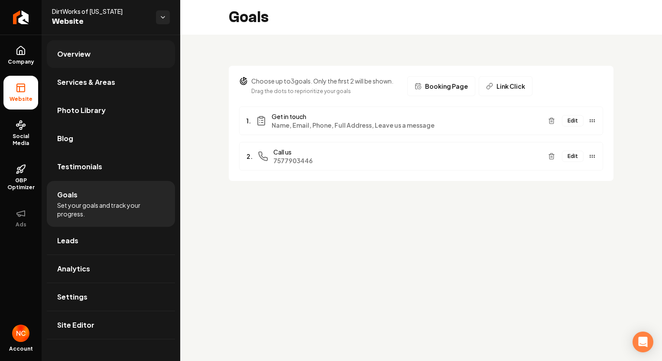
click at [95, 61] on link "Overview" at bounding box center [111, 54] width 128 height 28
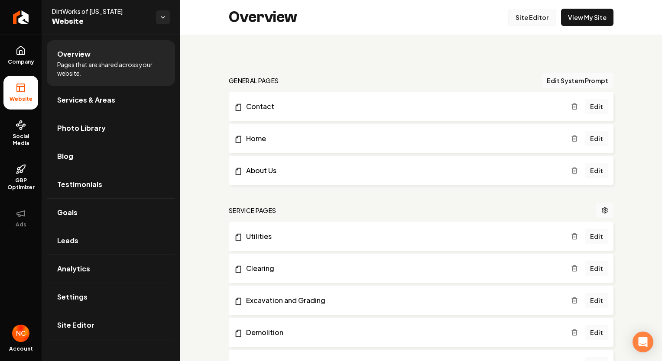
click at [524, 14] on link "Site Editor" at bounding box center [532, 17] width 48 height 17
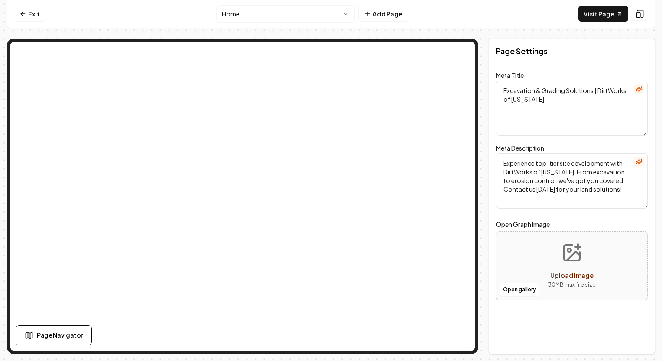
click at [290, 10] on html "Computer Required This feature is only available on a computer. Please switch t…" at bounding box center [331, 180] width 662 height 361
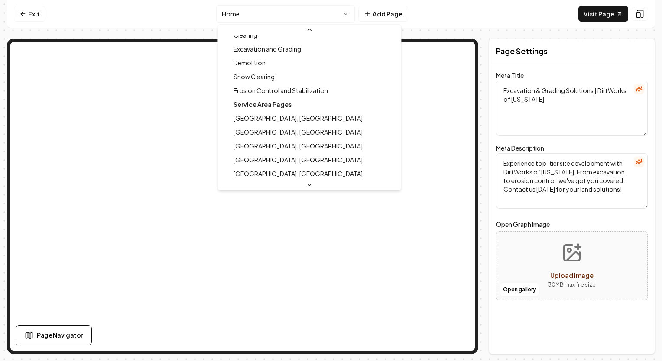
scroll to position [87, 0]
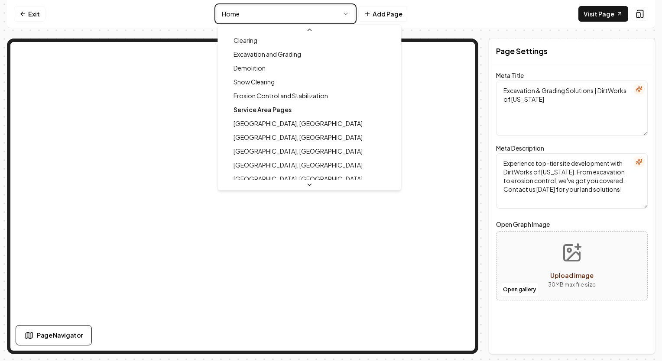
type textarea "Mechanicsville Site Development Experts | DirtWorks of Virginia"
type textarea "DirtWorks of Virginia: Your go-to for top-notch site development in Mechanicsvi…"
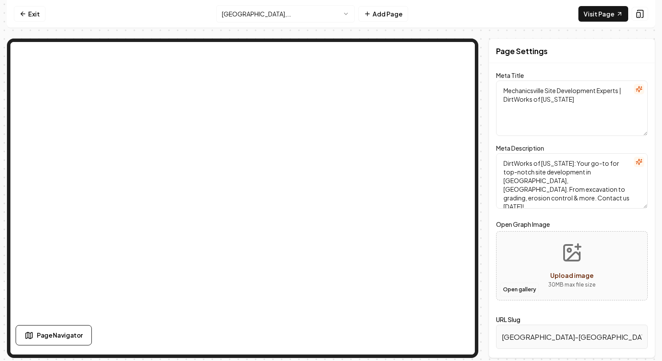
click at [535, 290] on button "Open gallery" at bounding box center [519, 290] width 39 height 14
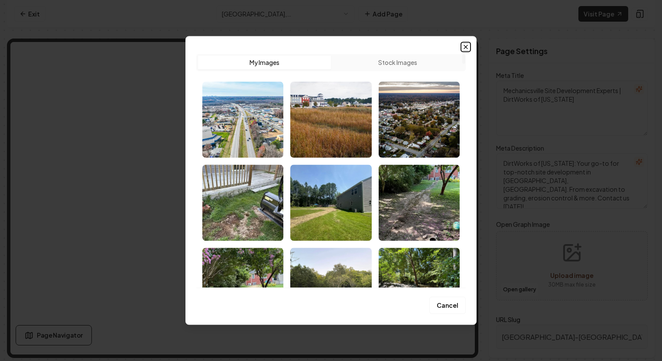
click at [465, 46] on icon "button" at bounding box center [465, 46] width 3 height 3
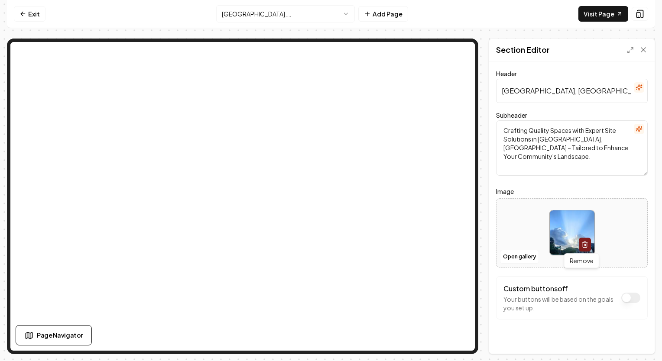
click at [585, 247] on button "button" at bounding box center [585, 245] width 12 height 14
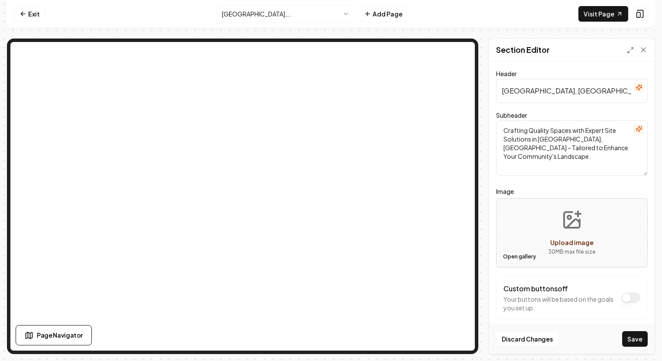
click at [529, 260] on button "Open gallery" at bounding box center [519, 257] width 39 height 14
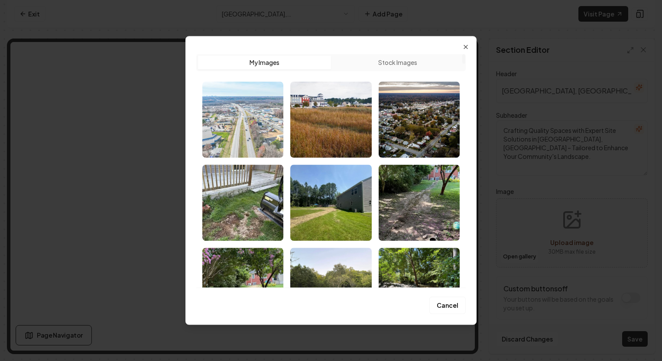
click at [270, 143] on img "Select image image_68bcaf9c5c7cd75eb816ad18.jpg" at bounding box center [242, 119] width 81 height 76
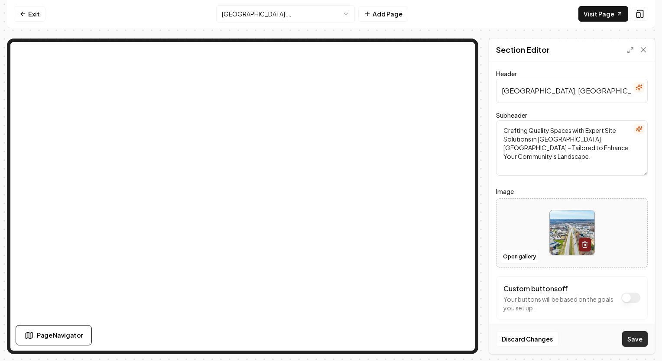
click at [638, 340] on button "Save" at bounding box center [635, 339] width 26 height 16
click at [279, 13] on html "Computer Required This feature is only available on a computer. Please switch t…" at bounding box center [331, 180] width 662 height 361
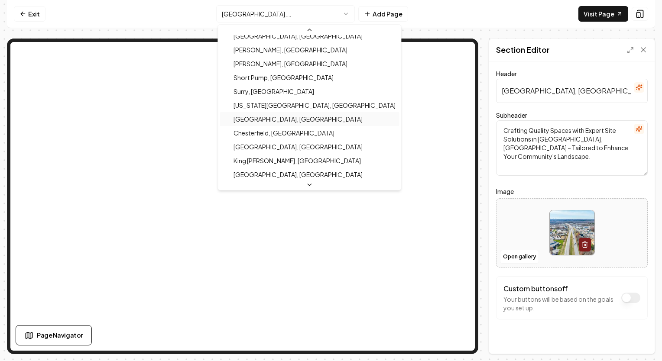
scroll to position [354, 0]
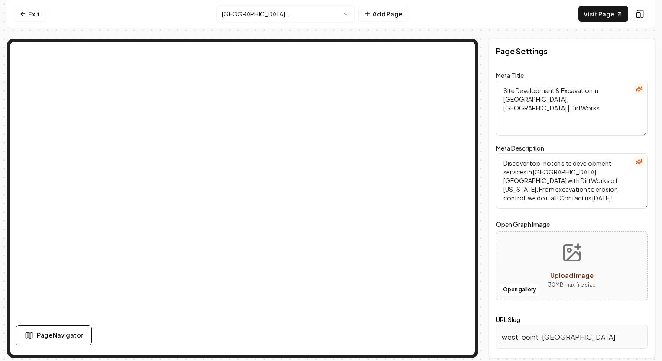
click at [573, 276] on span "Upload image" at bounding box center [571, 276] width 43 height 8
click at [544, 295] on button "Upload image 30 MB max file size" at bounding box center [572, 266] width 62 height 61
click at [267, 12] on html "Computer Required This feature is only available on a computer. Please switch t…" at bounding box center [331, 180] width 662 height 361
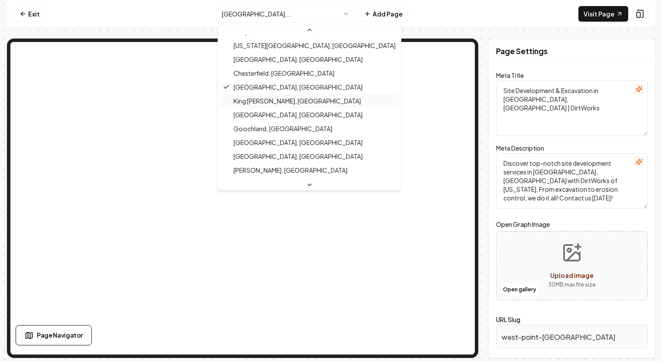
scroll to position [401, 0]
type textarea "Site Development Experts in Isle of Wight, VA | DirtWorks of VA"
type textarea "Transform your land with DirtWorks of Virginia's expert site development in Isl…"
type input "isle-of-wight-va"
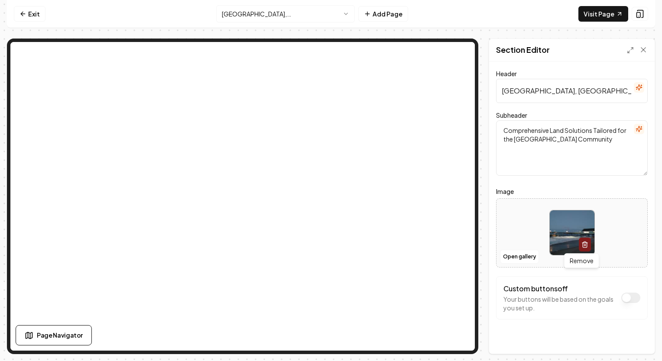
click at [583, 246] on icon "button" at bounding box center [585, 245] width 4 height 5
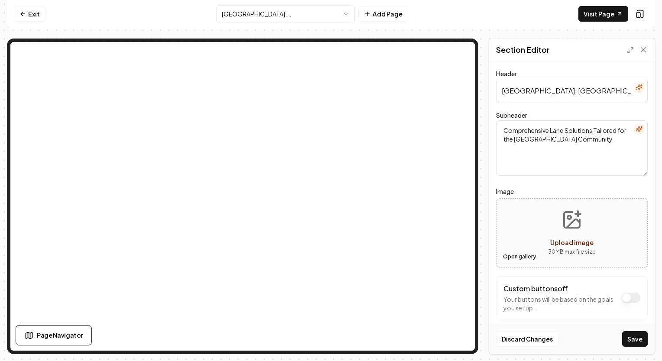
click at [528, 256] on button "Open gallery" at bounding box center [519, 257] width 39 height 14
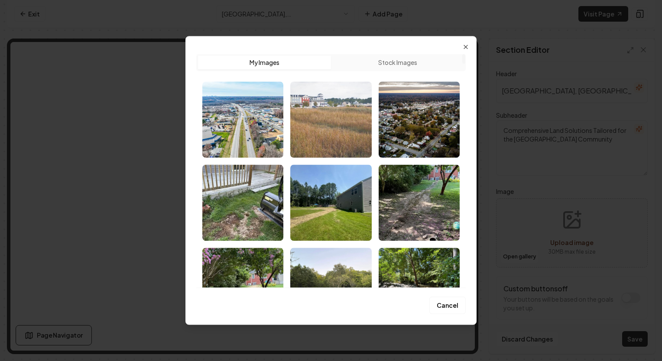
click at [350, 135] on img "Select image image_68bcaf965c7cd75eb81686f5.jpg" at bounding box center [330, 119] width 81 height 76
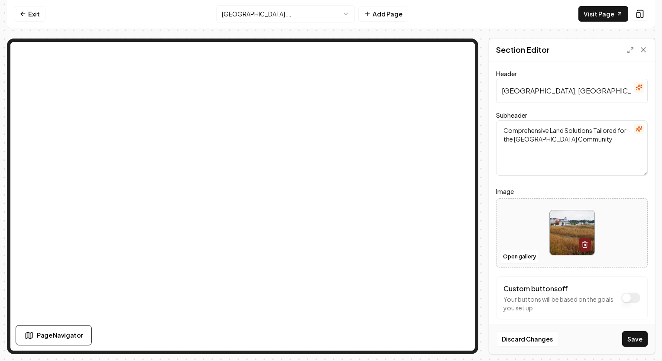
click at [629, 339] on button "Save" at bounding box center [635, 339] width 26 height 16
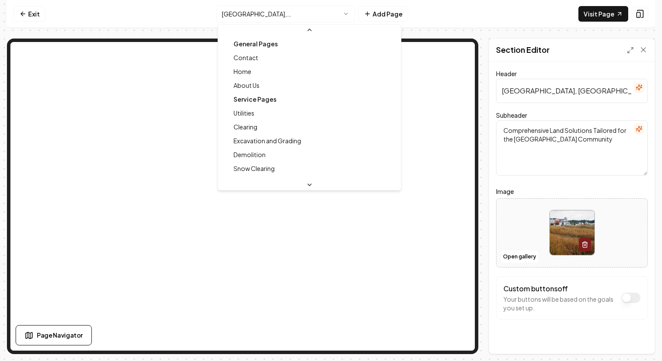
click at [312, 18] on html "Computer Required This feature is only available on a computer. Please switch t…" at bounding box center [331, 180] width 662 height 361
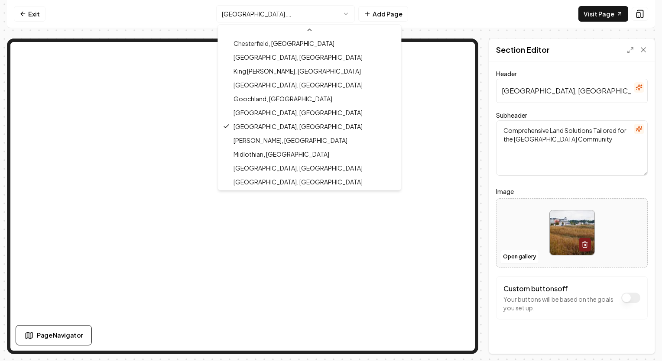
scroll to position [430, 0]
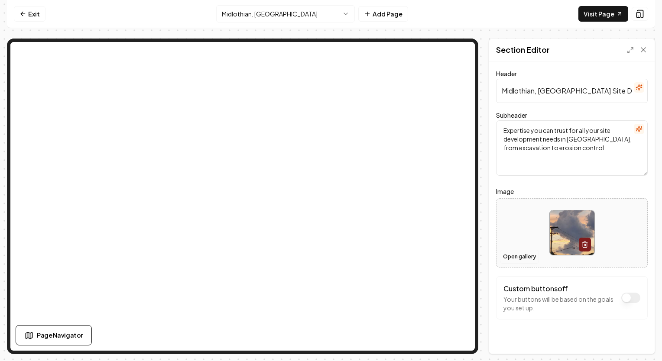
click at [530, 257] on button "Open gallery" at bounding box center [519, 257] width 39 height 14
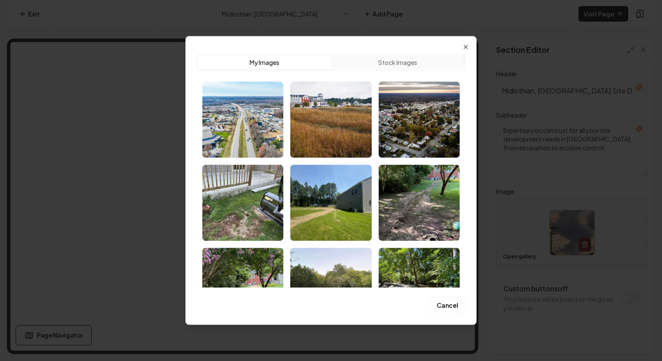
click at [468, 52] on div "Upload My Images Stock Images Cancel Close" at bounding box center [330, 180] width 291 height 289
click at [464, 50] on div "Upload My Images Stock Images" at bounding box center [330, 167] width 269 height 241
click at [466, 48] on icon "button" at bounding box center [465, 46] width 7 height 7
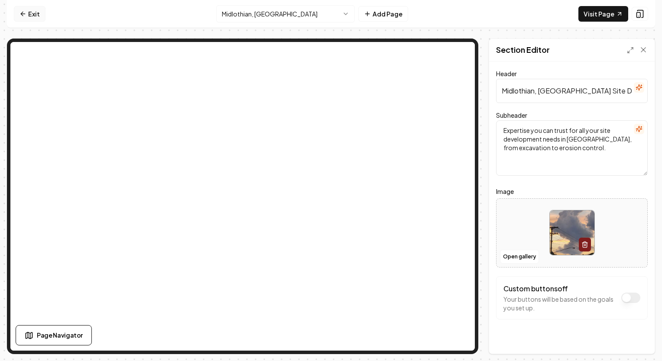
click at [30, 13] on link "Exit" at bounding box center [30, 14] width 32 height 16
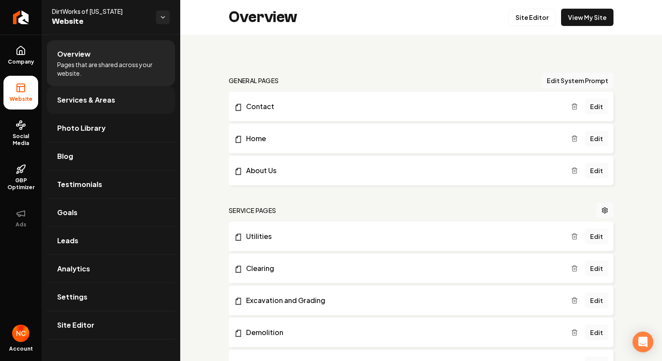
click at [93, 104] on span "Services & Areas" at bounding box center [86, 100] width 58 height 10
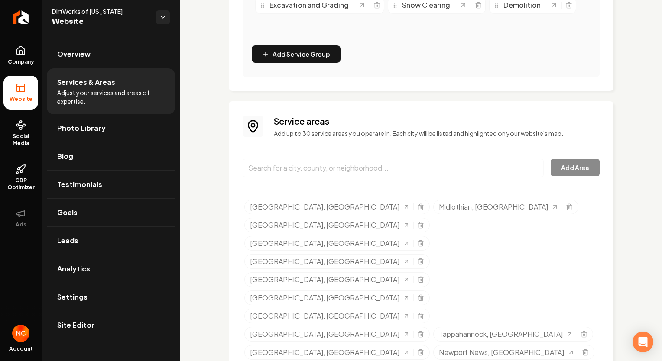
scroll to position [310, 0]
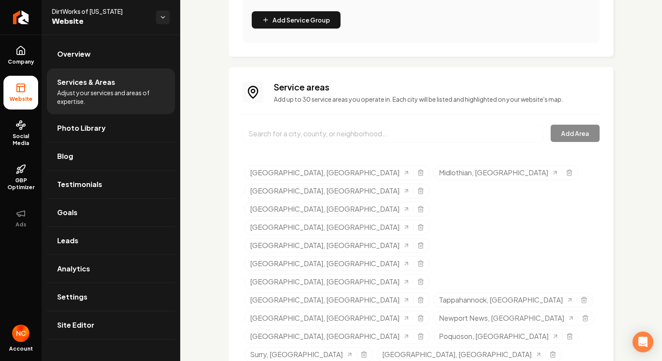
click at [582, 221] on ul "Spotsylvania County, VA Midlothian, VA Fredericksburg, VA Richmond, VA Mechanic…" at bounding box center [421, 356] width 355 height 382
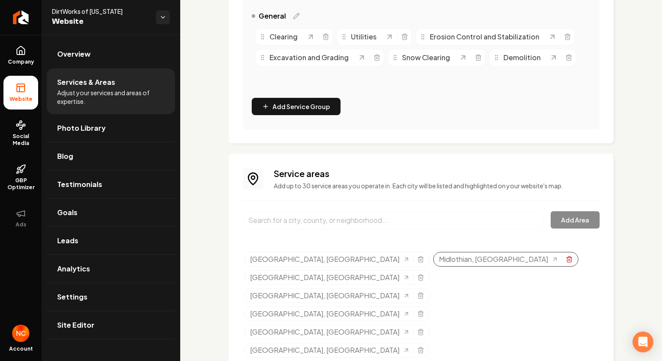
click at [566, 259] on icon "Selected tags" at bounding box center [569, 259] width 7 height 7
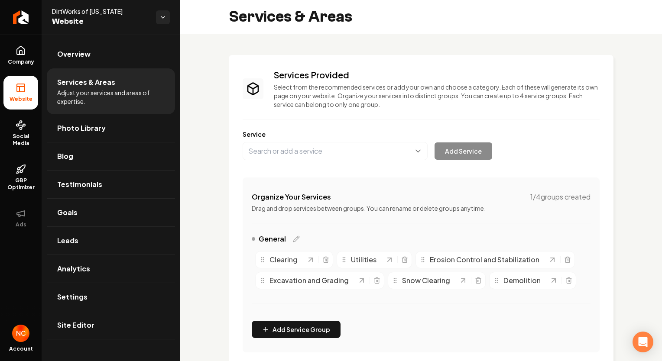
scroll to position [0, 0]
click at [91, 126] on span "Photo Library" at bounding box center [81, 128] width 49 height 10
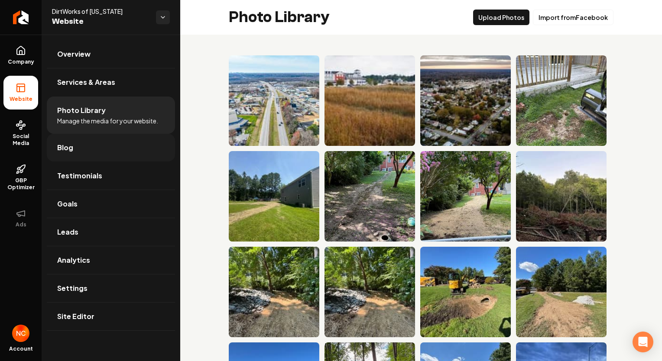
click at [119, 155] on link "Blog" at bounding box center [111, 148] width 128 height 28
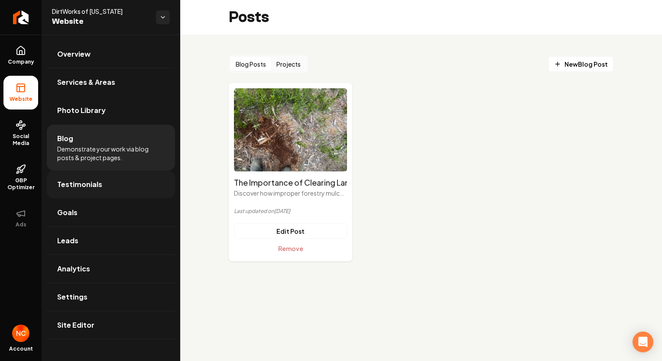
click at [125, 190] on link "Testimonials" at bounding box center [111, 185] width 128 height 28
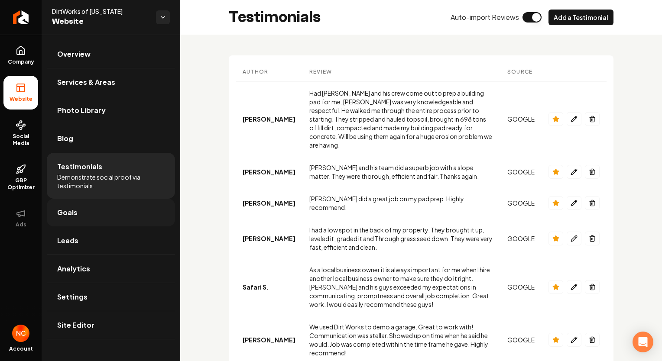
click at [139, 219] on link "Goals" at bounding box center [111, 213] width 128 height 28
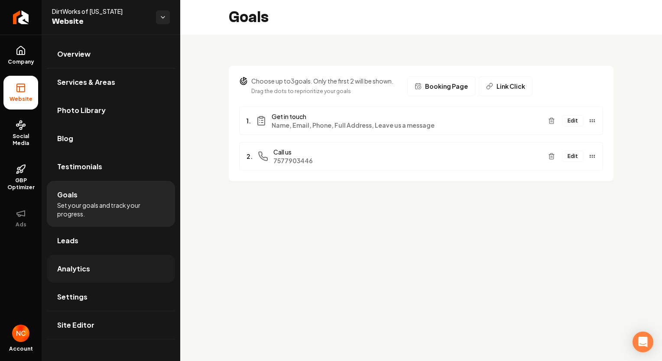
click at [130, 270] on link "Analytics" at bounding box center [111, 269] width 128 height 28
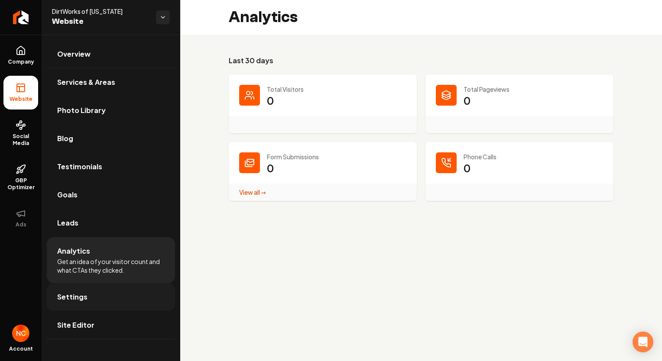
click at [133, 301] on link "Settings" at bounding box center [111, 297] width 128 height 28
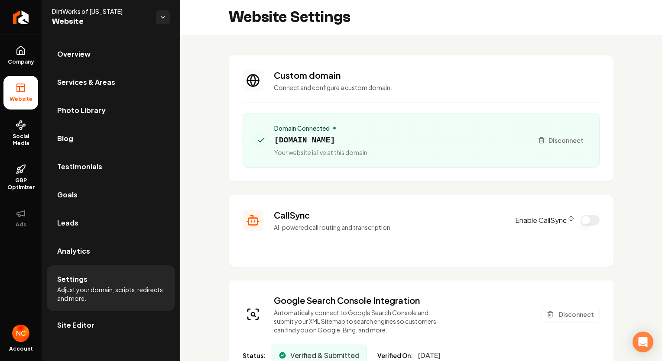
click at [569, 219] on circle "CallSync Info" at bounding box center [571, 219] width 4 height 4
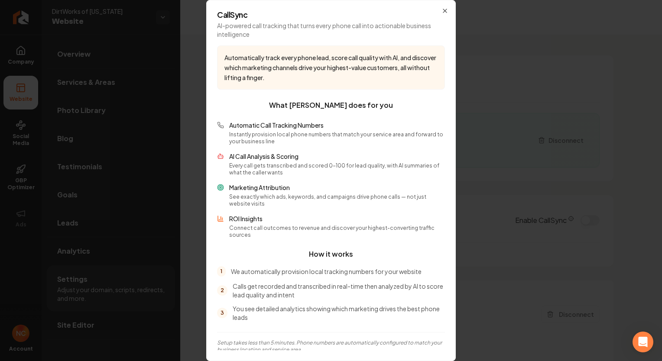
click at [440, 17] on h2 "CallSync" at bounding box center [331, 15] width 228 height 8
click at [444, 13] on icon "button" at bounding box center [444, 10] width 3 height 3
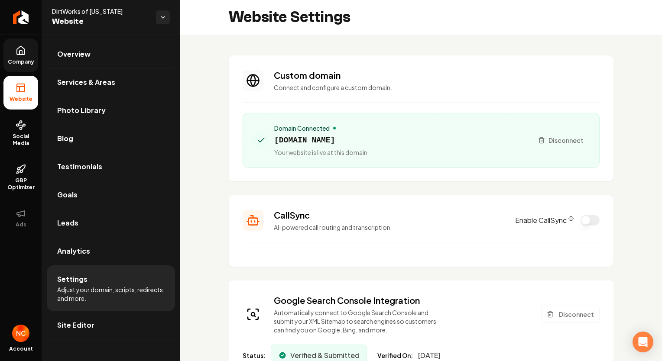
click at [35, 60] on span "Company" at bounding box center [20, 61] width 33 height 7
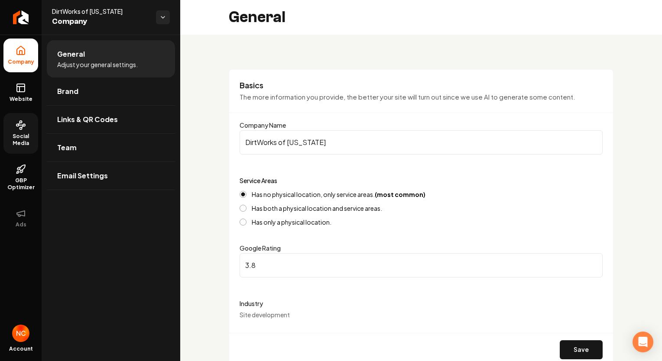
click at [15, 131] on link "Social Media" at bounding box center [20, 133] width 35 height 41
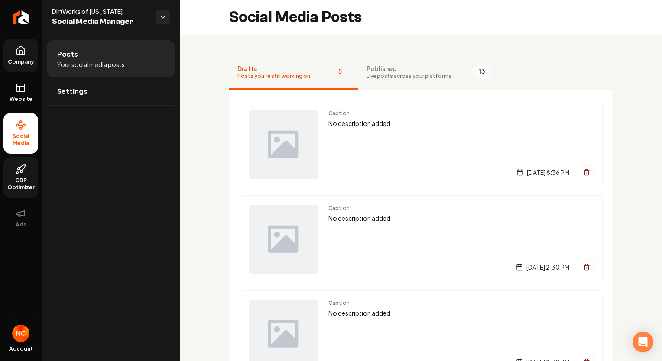
click at [18, 169] on icon at bounding box center [18, 169] width 3 height 2
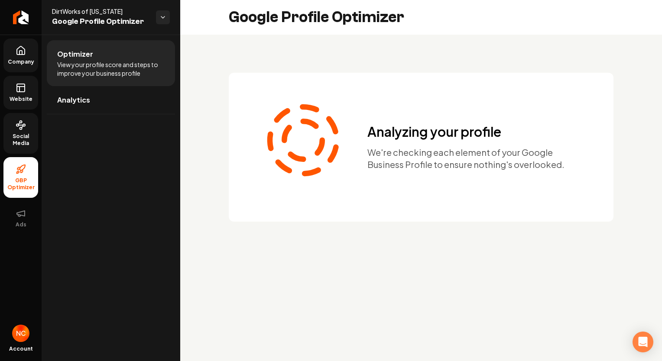
click at [26, 91] on icon at bounding box center [21, 88] width 10 height 10
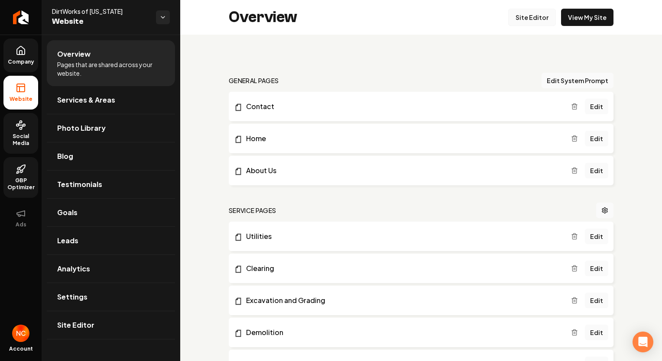
click at [529, 23] on link "Site Editor" at bounding box center [532, 17] width 48 height 17
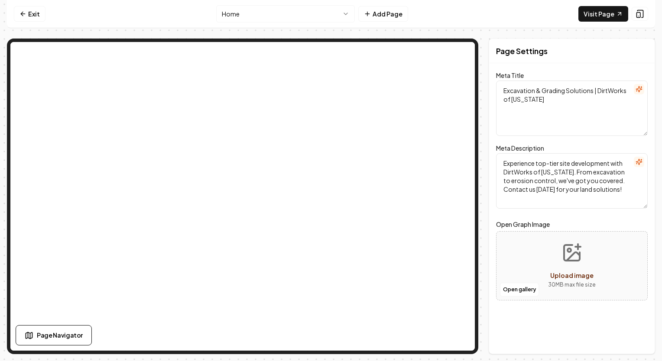
click at [310, 15] on html "Computer Required This feature is only available on a computer. Please switch t…" at bounding box center [331, 180] width 662 height 361
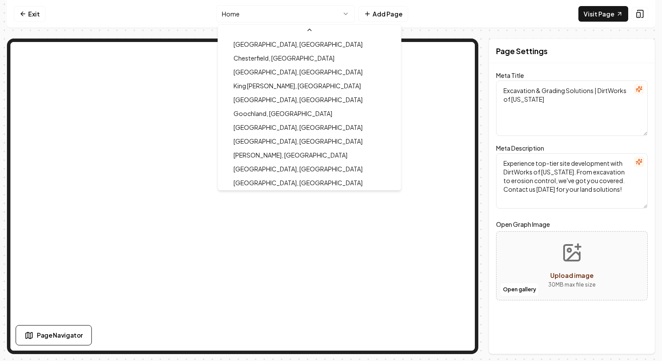
scroll to position [416, 0]
click at [35, 15] on html "Computer Required This feature is only available on a computer. Please switch t…" at bounding box center [331, 180] width 662 height 361
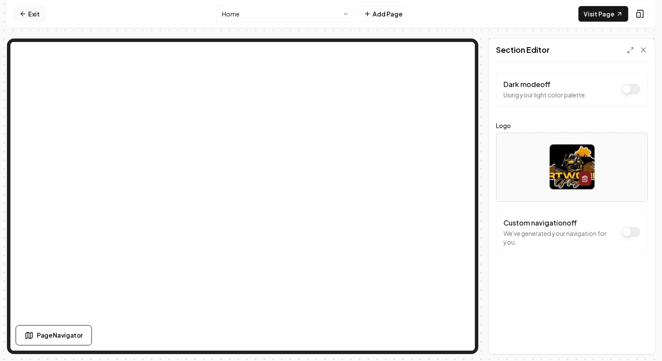
click at [38, 11] on link "Exit" at bounding box center [30, 14] width 32 height 16
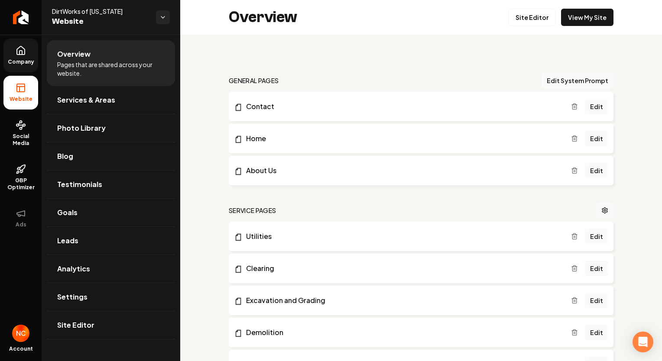
click at [17, 48] on icon at bounding box center [21, 50] width 8 height 8
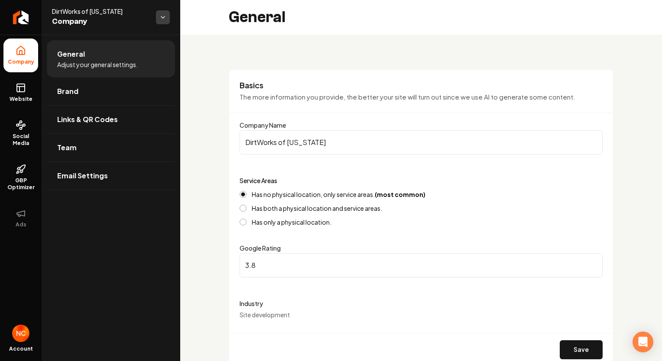
drag, startPoint x: 173, startPoint y: 20, endPoint x: 163, endPoint y: 19, distance: 10.4
click at [173, 20] on div "DirtWorks of Virginia Company" at bounding box center [111, 17] width 139 height 35
click at [161, 19] on html "Company Website Social Media GBP Optimizer Ads Account DirtWorks of Virginia Co…" at bounding box center [331, 180] width 662 height 361
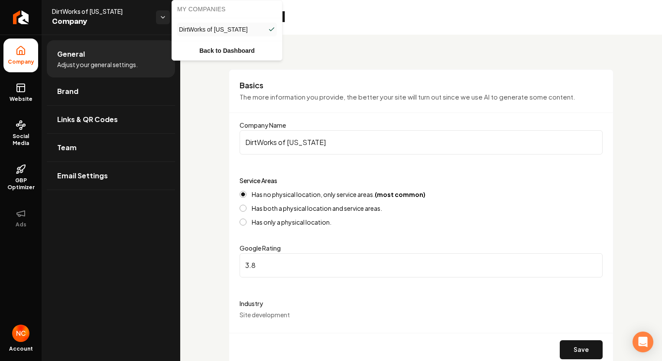
click at [162, 20] on html "Company Website Social Media GBP Optimizer Ads Account DirtWorks of Virginia Co…" at bounding box center [331, 180] width 662 height 361
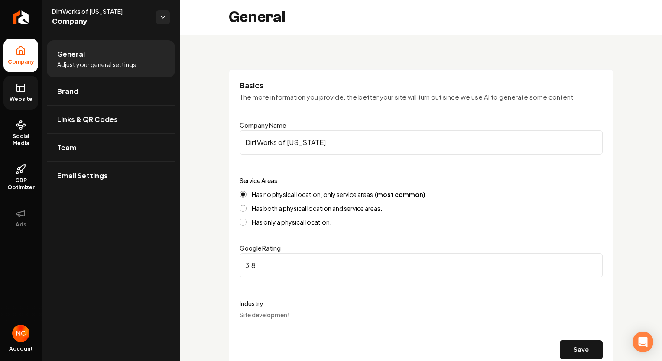
click at [32, 105] on link "Website" at bounding box center [20, 93] width 35 height 34
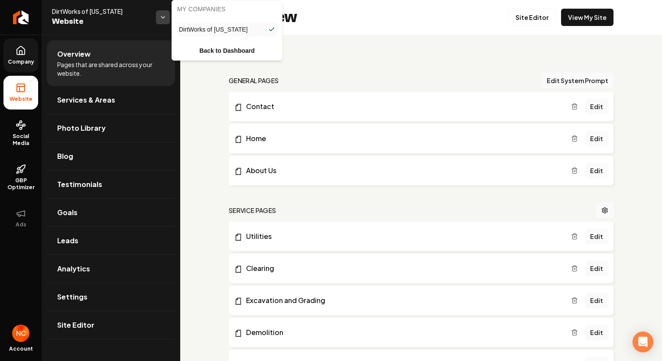
click at [159, 22] on html "Company Website Social Media GBP Optimizer Ads Account DirtWorks of Virginia We…" at bounding box center [331, 180] width 662 height 361
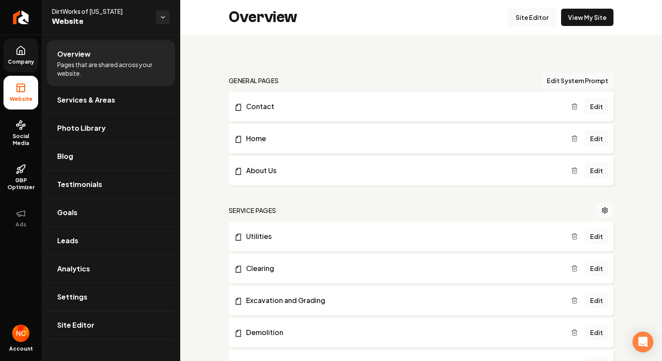
click at [541, 21] on link "Site Editor" at bounding box center [532, 17] width 48 height 17
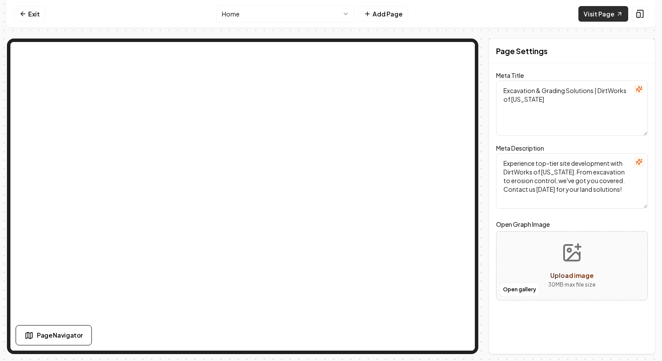
click at [608, 17] on link "Visit Page" at bounding box center [603, 14] width 50 height 16
click at [31, 18] on link "Exit" at bounding box center [30, 14] width 32 height 16
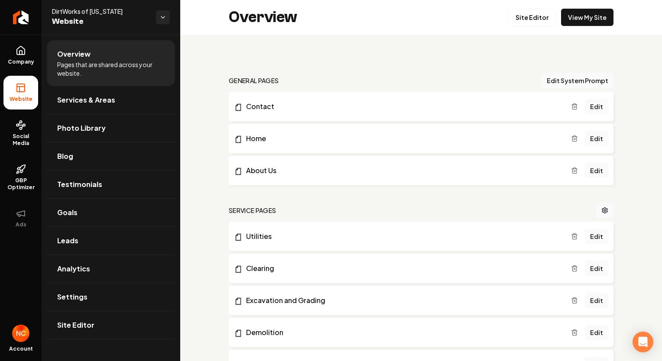
click at [122, 65] on span "Pages that are shared across your website." at bounding box center [110, 68] width 107 height 17
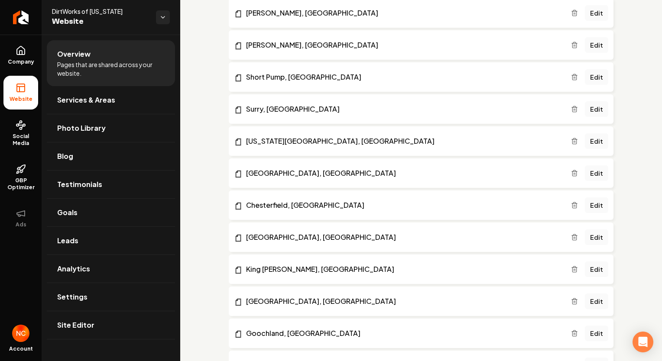
scroll to position [1121, 0]
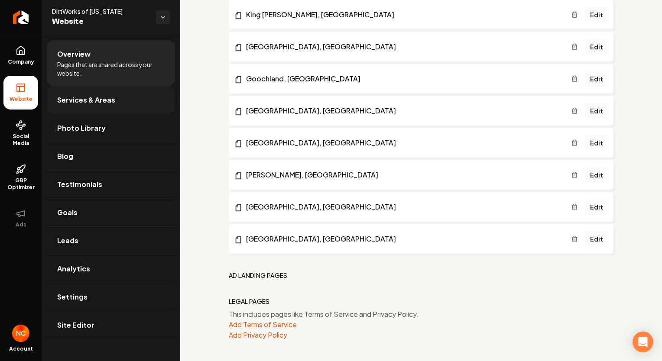
click at [94, 101] on span "Services & Areas" at bounding box center [86, 100] width 58 height 10
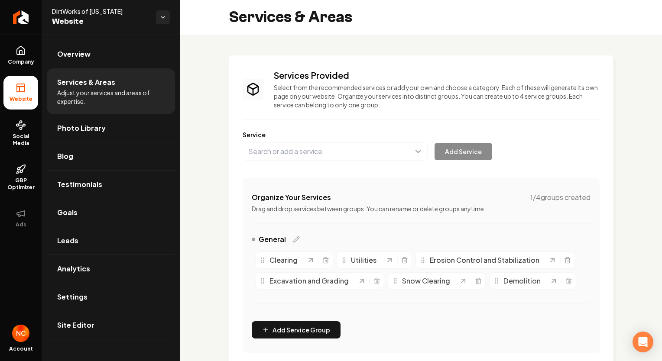
click at [103, 223] on link "Goals" at bounding box center [111, 213] width 128 height 28
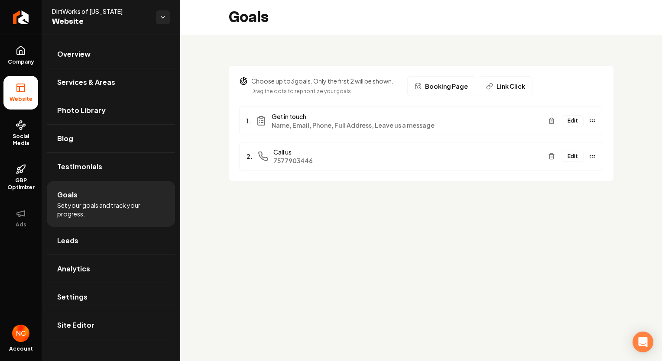
click at [123, 195] on li "Goals Set your goals and track your progress." at bounding box center [111, 204] width 128 height 46
click at [127, 168] on link "Testimonials" at bounding box center [111, 167] width 128 height 28
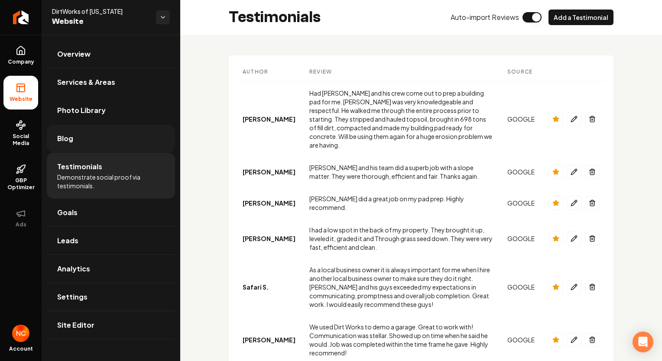
click at [123, 143] on link "Blog" at bounding box center [111, 139] width 128 height 28
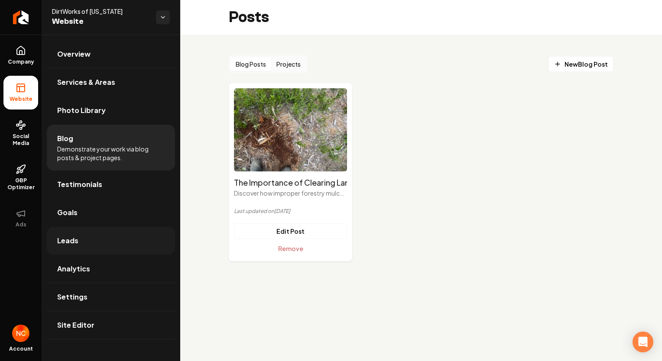
click at [120, 242] on link "Leads" at bounding box center [111, 241] width 128 height 28
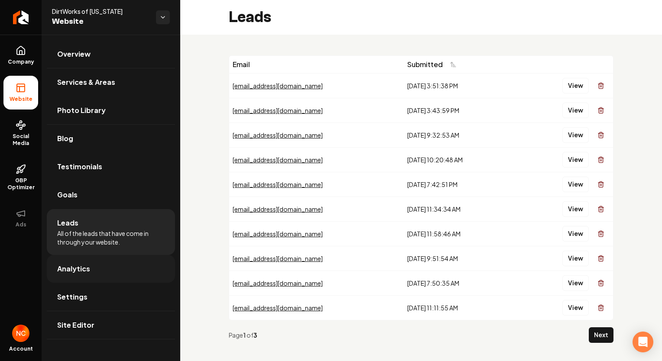
click at [125, 269] on link "Analytics" at bounding box center [111, 269] width 128 height 28
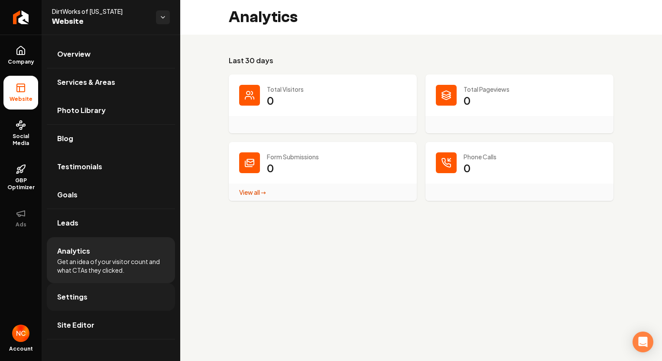
click at [110, 297] on link "Settings" at bounding box center [111, 297] width 128 height 28
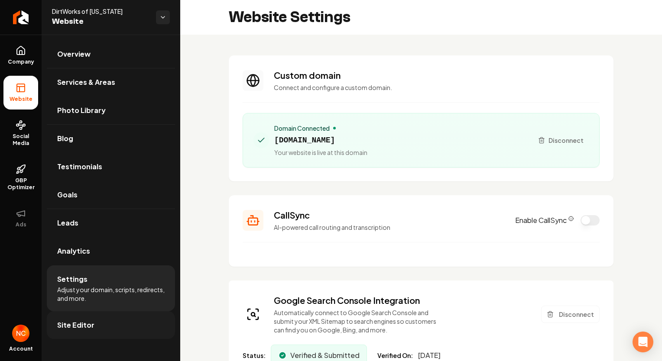
click at [95, 322] on link "Site Editor" at bounding box center [111, 325] width 128 height 28
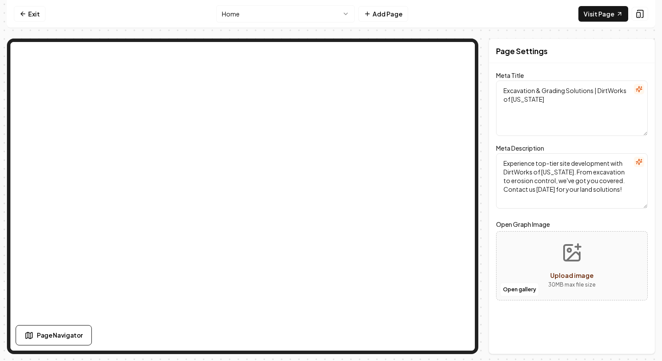
click at [260, 15] on html "Computer Required This feature is only available on a computer. Please switch t…" at bounding box center [331, 180] width 662 height 361
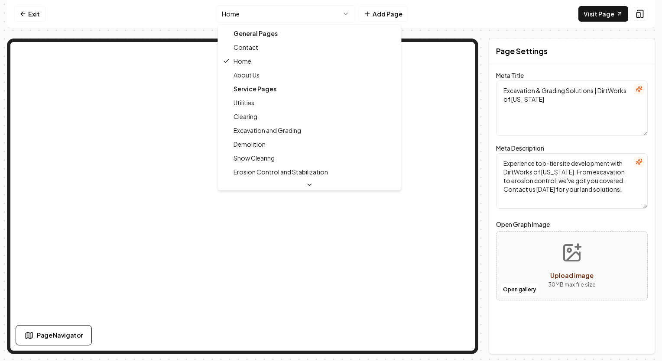
click at [244, 88] on div "Service Pages" at bounding box center [309, 89] width 179 height 14
type textarea "Site Development Experts - DirtWorks of Virginia"
type textarea ""DirtWorks of Virginia - your top choice for complete site development solution…"
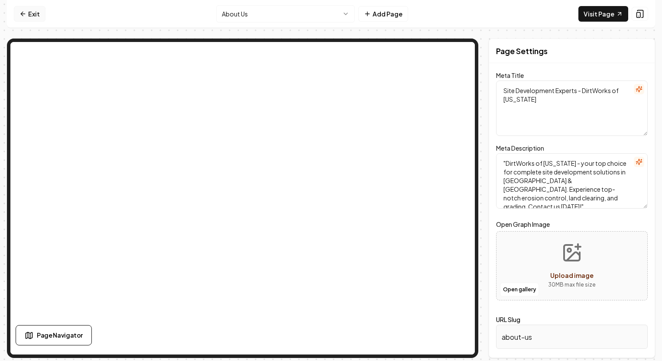
click at [33, 18] on link "Exit" at bounding box center [30, 14] width 32 height 16
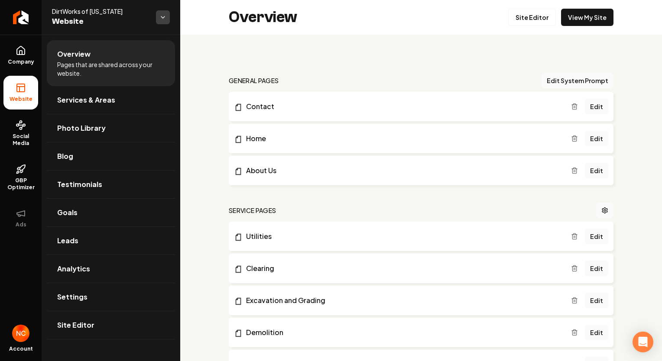
click at [167, 20] on html "Company Website Social Media GBP Optimizer Ads Account DirtWorks of Virginia We…" at bounding box center [331, 180] width 662 height 361
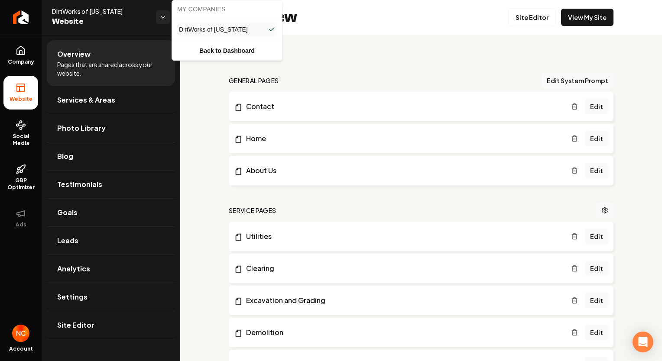
click at [167, 20] on html "Company Website Social Media GBP Optimizer Ads Account DirtWorks of Virginia We…" at bounding box center [331, 180] width 662 height 361
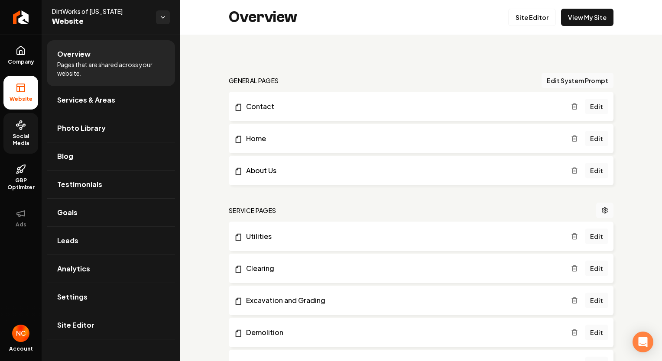
click at [15, 143] on span "Social Media" at bounding box center [20, 140] width 35 height 14
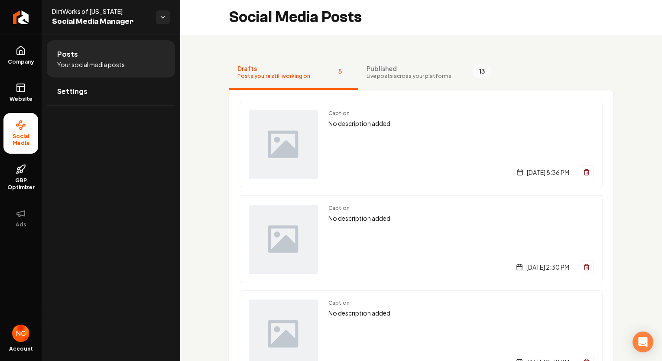
click at [429, 91] on div "Caption No description added Friday, September 5, 2025 | 8:36 PM Caption No des…" at bounding box center [421, 334] width 385 height 489
click at [432, 79] on span "Live posts across your platforms" at bounding box center [408, 76] width 85 height 7
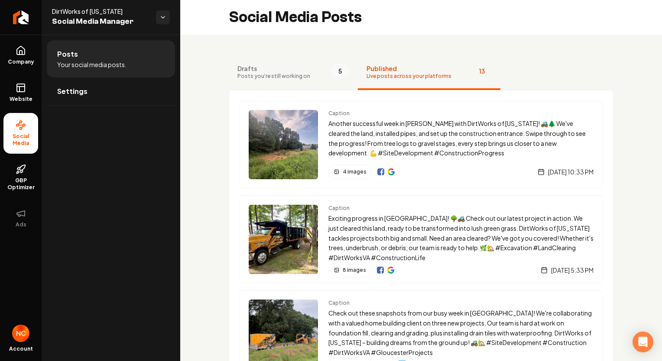
click at [282, 65] on span "Drafts" at bounding box center [273, 68] width 73 height 9
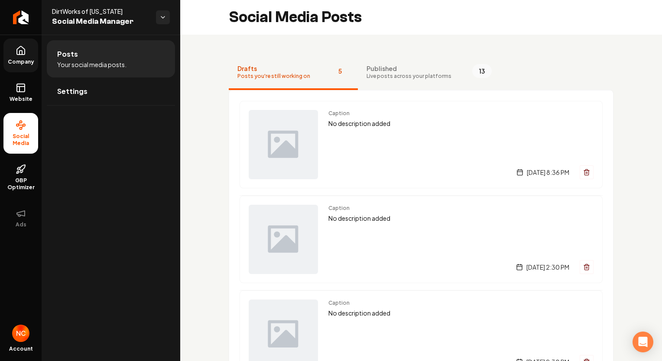
click at [24, 59] on span "Company" at bounding box center [20, 61] width 33 height 7
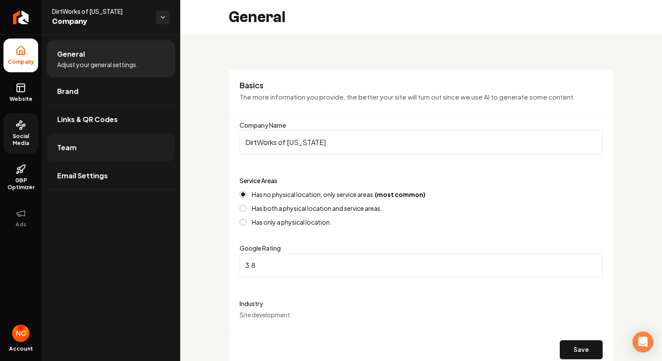
click at [117, 157] on link "Team" at bounding box center [111, 148] width 128 height 28
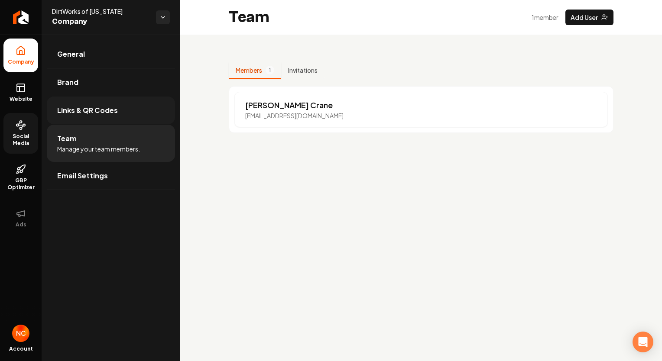
click at [120, 117] on link "Links & QR Codes" at bounding box center [111, 111] width 128 height 28
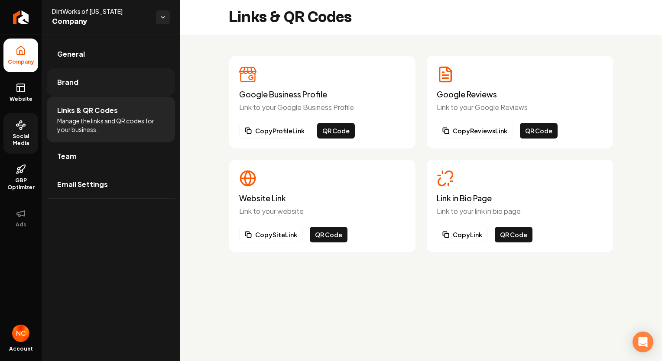
click at [119, 82] on link "Brand" at bounding box center [111, 82] width 128 height 28
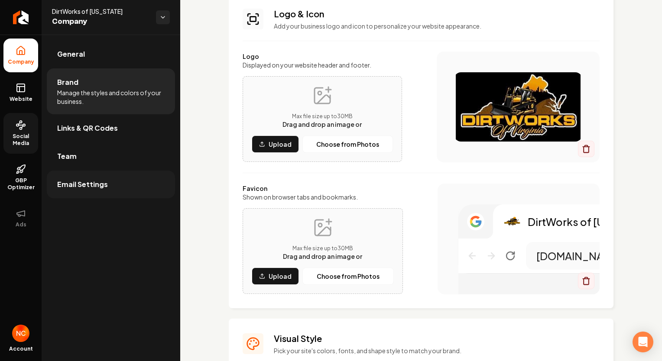
scroll to position [87, 0]
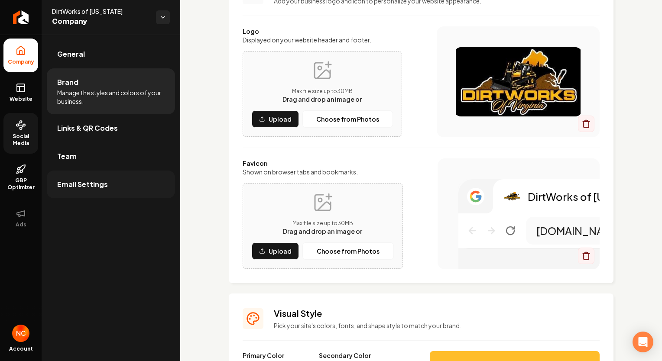
click at [122, 181] on link "Email Settings" at bounding box center [111, 185] width 128 height 28
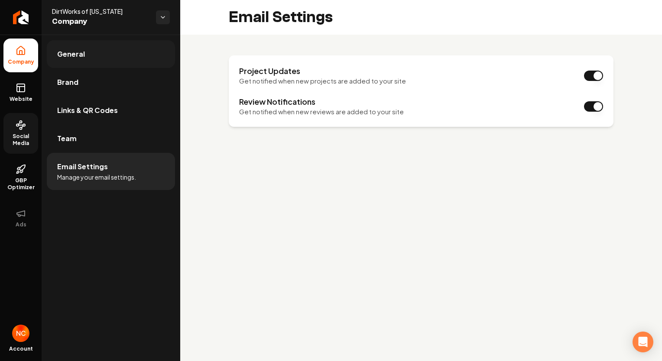
click at [113, 65] on link "General" at bounding box center [111, 54] width 128 height 28
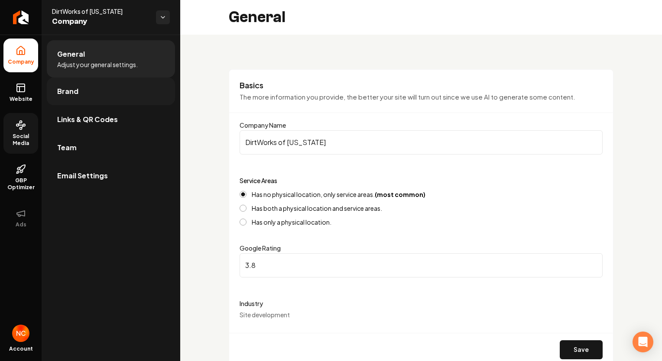
click at [109, 88] on link "Brand" at bounding box center [111, 92] width 128 height 28
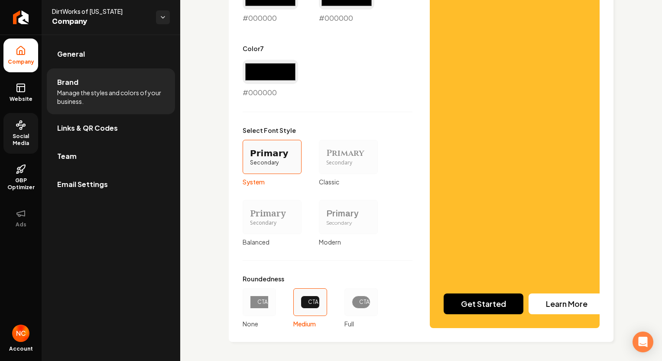
scroll to position [714, 0]
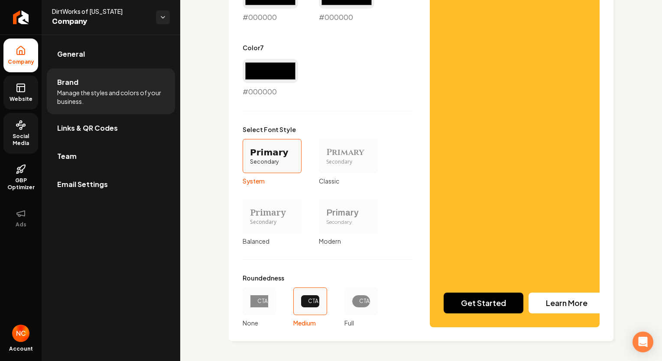
click at [24, 98] on span "Website" at bounding box center [21, 99] width 30 height 7
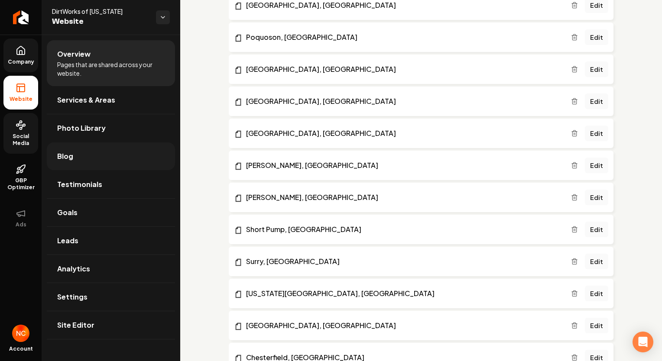
click at [82, 156] on link "Blog" at bounding box center [111, 157] width 128 height 28
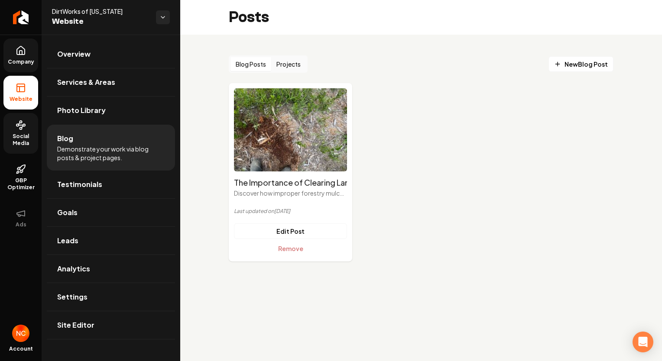
click at [301, 68] on button "Projects" at bounding box center [288, 64] width 35 height 14
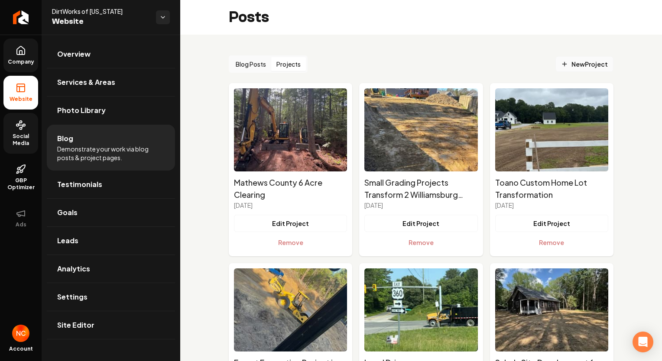
click at [574, 65] on span "New Project" at bounding box center [584, 64] width 47 height 9
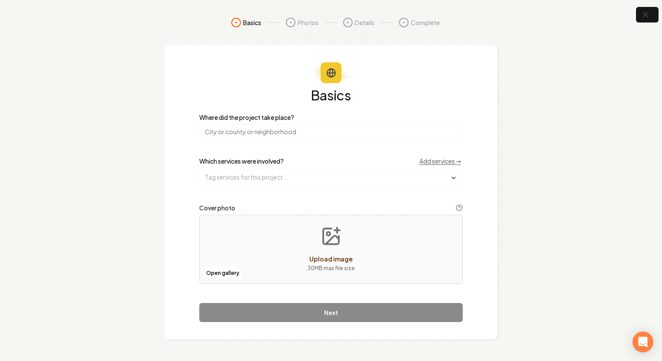
click at [291, 128] on input "search" at bounding box center [330, 132] width 263 height 16
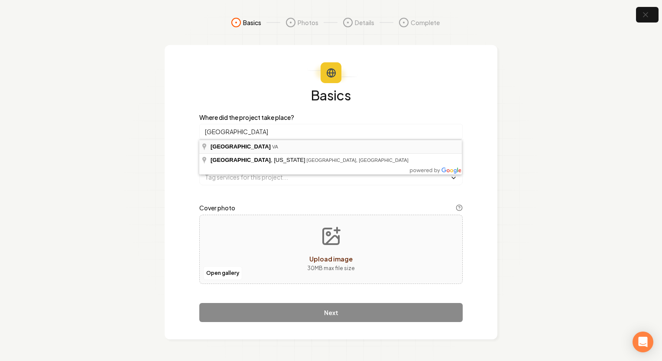
type input "[GEOGRAPHIC_DATA], [GEOGRAPHIC_DATA]"
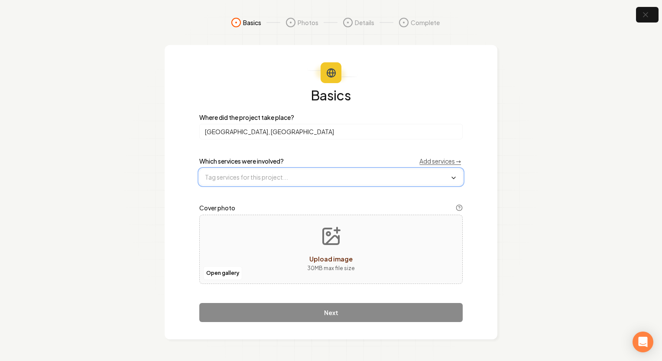
click at [296, 172] on input "text" at bounding box center [331, 177] width 263 height 16
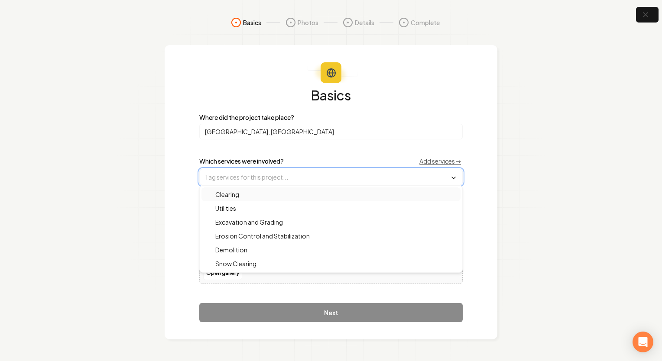
click at [269, 195] on div "Clearing" at bounding box center [330, 195] width 259 height 14
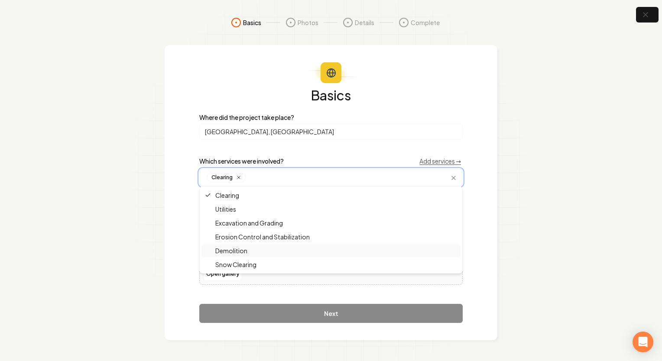
click at [258, 251] on div "Demolition" at bounding box center [330, 251] width 259 height 14
click at [270, 223] on span "Excavation and Grading" at bounding box center [244, 223] width 78 height 9
click at [473, 151] on div "Basics Where did the project take place? Norfolk, VA Which services were involv…" at bounding box center [331, 192] width 333 height 295
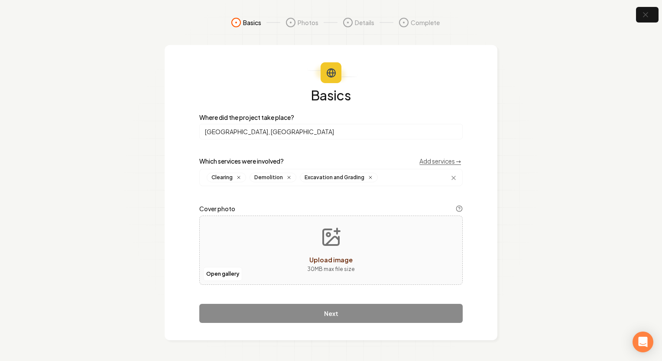
click at [338, 259] on span "Upload image" at bounding box center [330, 260] width 43 height 8
type input "**********"
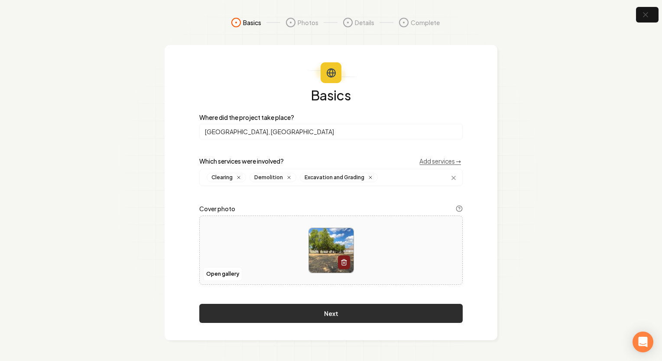
click at [340, 307] on button "Next" at bounding box center [330, 313] width 263 height 19
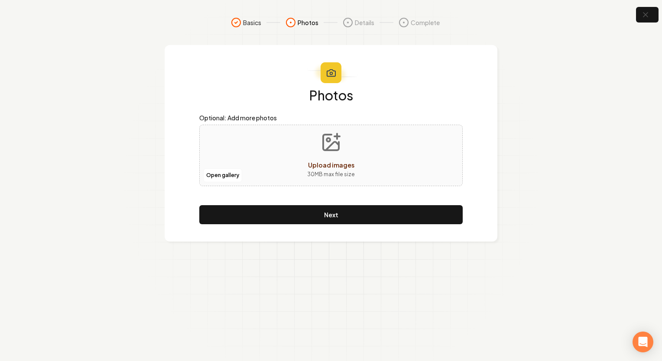
click at [331, 165] on span "Upload images" at bounding box center [331, 165] width 46 height 8
type input "**********"
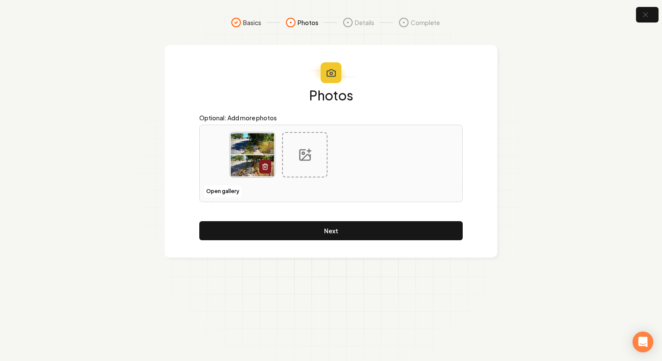
click at [312, 156] on div at bounding box center [304, 154] width 45 height 45
type input "**********"
click at [359, 156] on icon at bounding box center [357, 155] width 14 height 14
type input "**********"
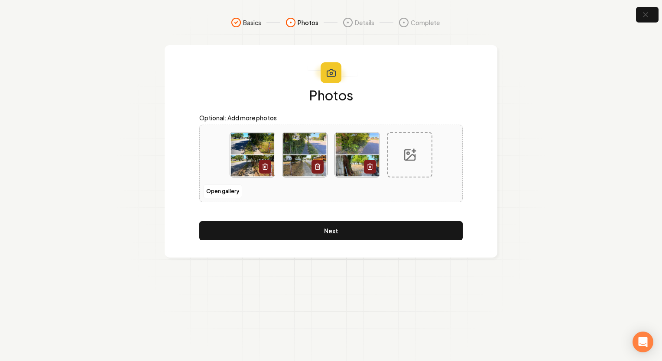
click at [415, 163] on div at bounding box center [409, 154] width 45 height 45
type input "**********"
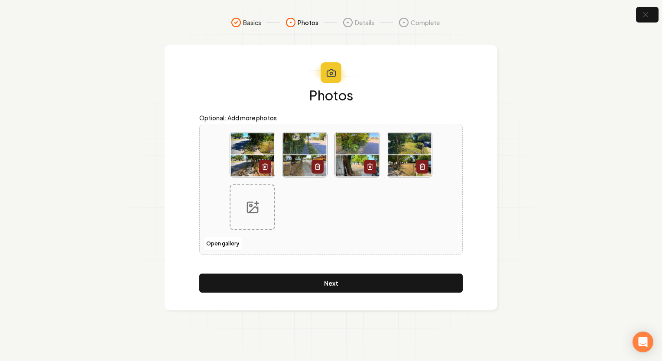
click at [256, 209] on icon at bounding box center [253, 208] width 14 height 14
type input "**********"
click at [298, 204] on icon at bounding box center [305, 208] width 14 height 14
type input "**********"
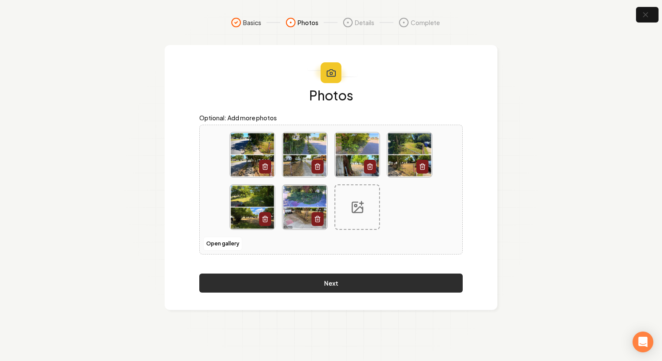
click at [412, 281] on button "Next" at bounding box center [330, 283] width 263 height 19
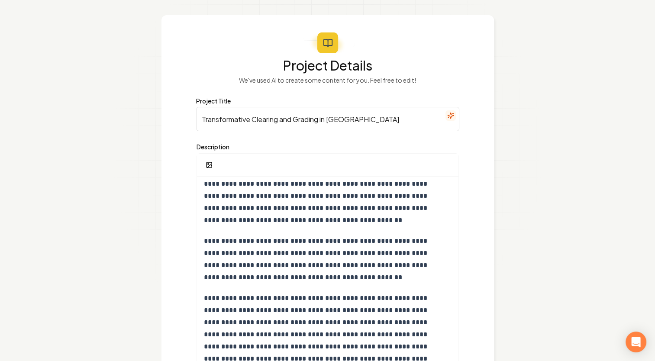
scroll to position [43, 0]
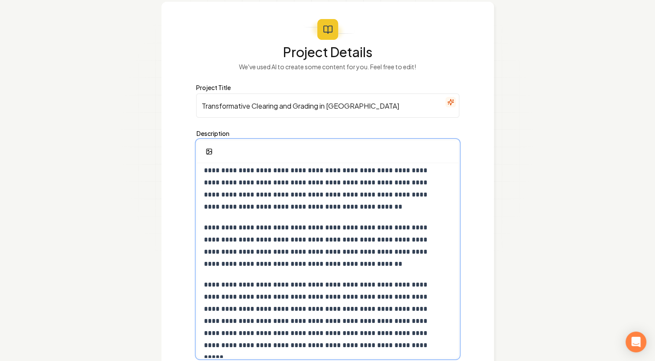
click at [310, 207] on p "**********" at bounding box center [325, 176] width 242 height 73
click at [239, 285] on p "**********" at bounding box center [325, 315] width 242 height 73
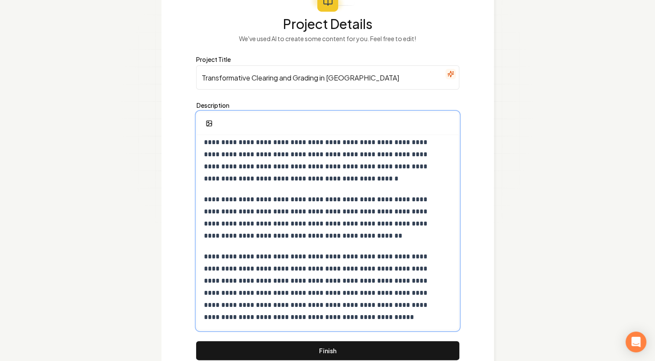
scroll to position [87, 0]
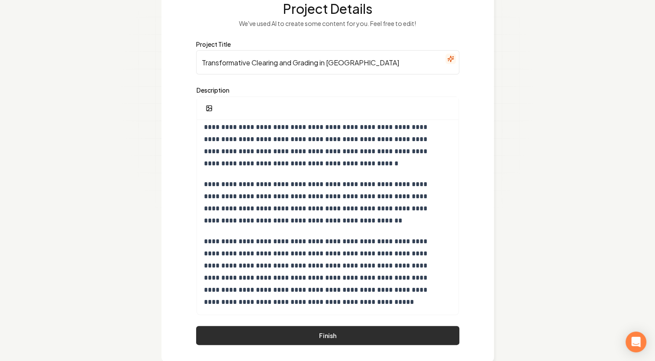
click at [348, 331] on button "Finish" at bounding box center [327, 335] width 263 height 19
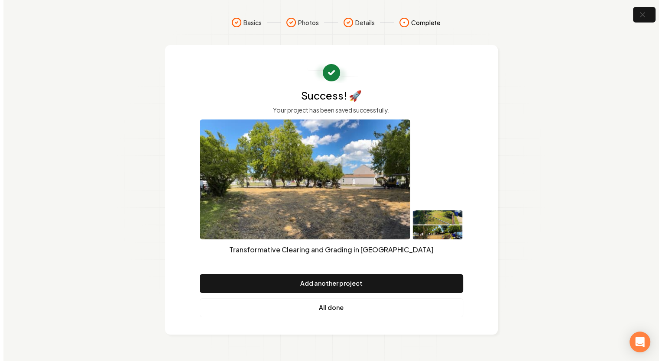
scroll to position [0, 0]
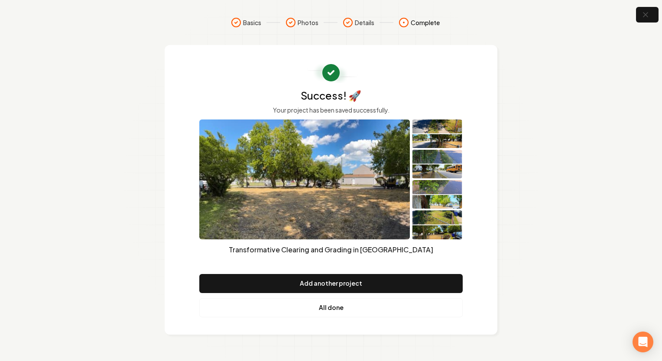
click at [333, 309] on link "All done" at bounding box center [330, 307] width 263 height 19
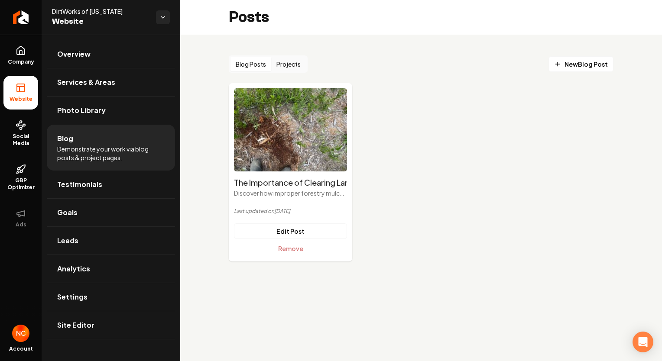
click at [79, 19] on span "Website" at bounding box center [100, 22] width 97 height 12
click at [165, 17] on html "Company Website Social Media GBP Optimizer Ads Account DirtWorks of Virginia We…" at bounding box center [331, 180] width 662 height 361
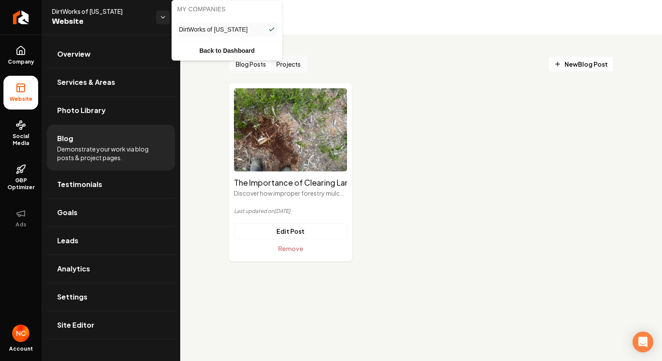
click at [212, 32] on span "DirtWorks of [US_STATE]" at bounding box center [213, 29] width 69 height 9
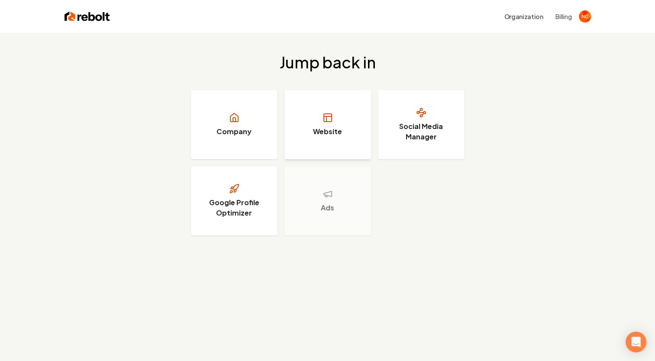
click at [343, 126] on link "Website" at bounding box center [328, 124] width 87 height 69
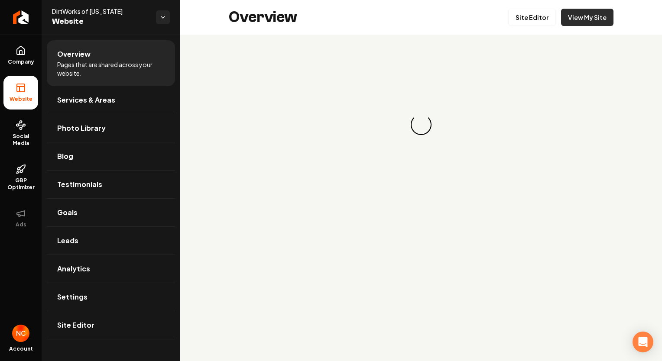
click at [605, 24] on link "View My Site" at bounding box center [587, 17] width 52 height 17
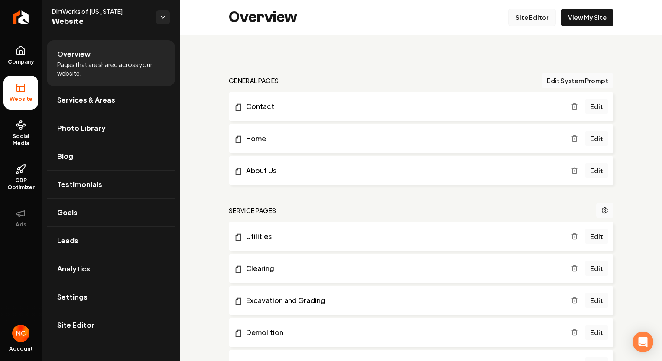
click at [542, 16] on link "Site Editor" at bounding box center [532, 17] width 48 height 17
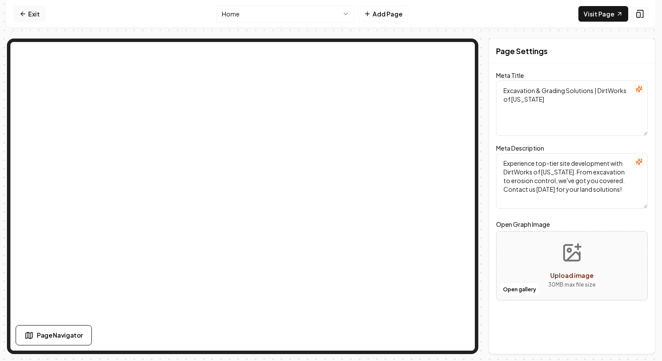
click at [17, 11] on link "Exit" at bounding box center [30, 14] width 32 height 16
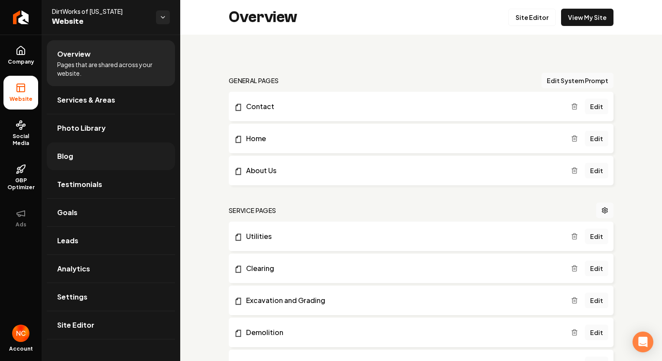
click at [81, 155] on link "Blog" at bounding box center [111, 157] width 128 height 28
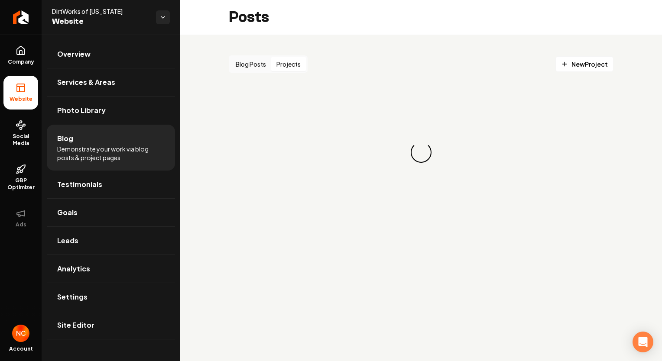
click at [289, 68] on button "Projects" at bounding box center [288, 64] width 35 height 14
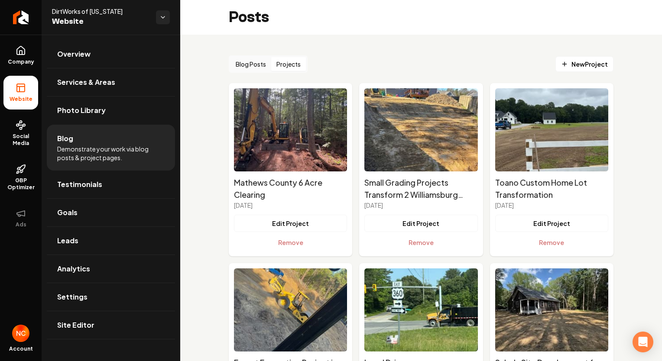
click at [292, 64] on button "Projects" at bounding box center [288, 64] width 35 height 14
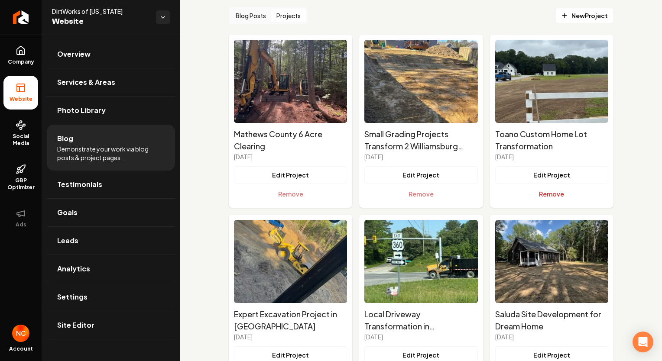
scroll to position [43, 0]
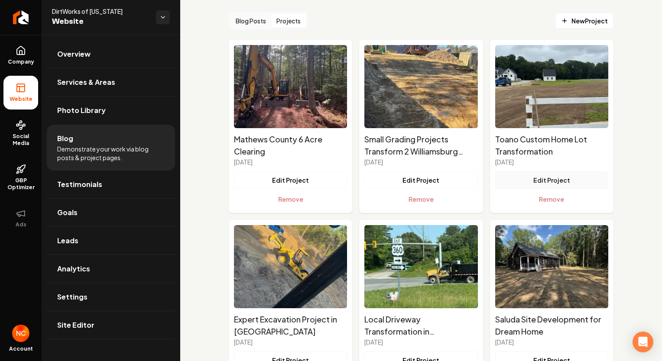
click at [544, 182] on button "Edit Project" at bounding box center [551, 180] width 113 height 17
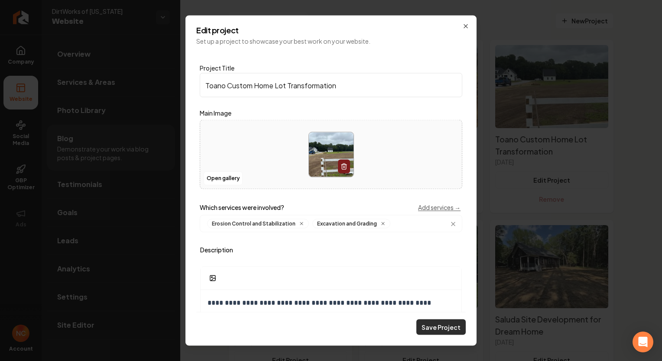
click at [442, 328] on button "Save Project" at bounding box center [440, 328] width 49 height 16
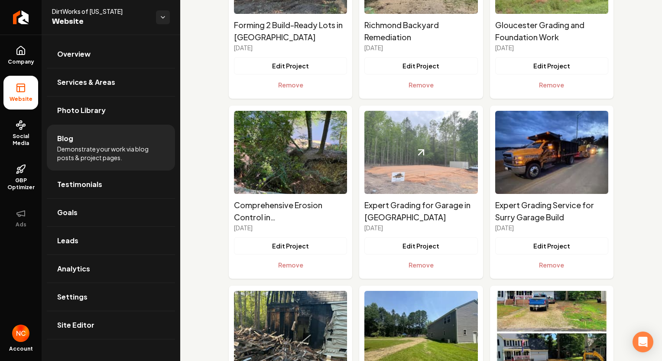
scroll to position [520, 0]
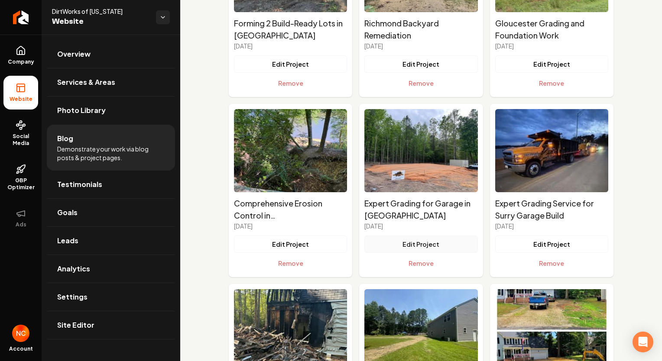
click at [403, 241] on button "Edit Project" at bounding box center [420, 244] width 113 height 17
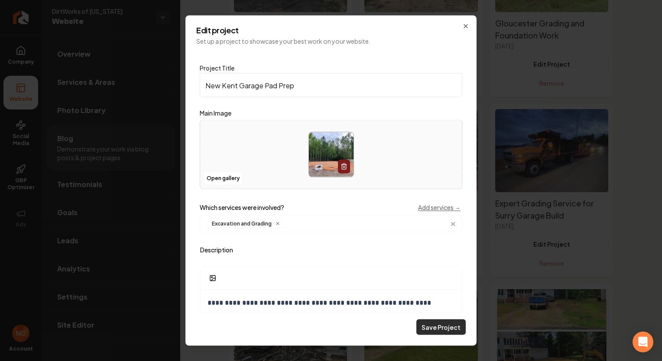
type input "New Kent Garage Pad Prep"
click at [444, 335] on button "Save Project" at bounding box center [440, 328] width 49 height 16
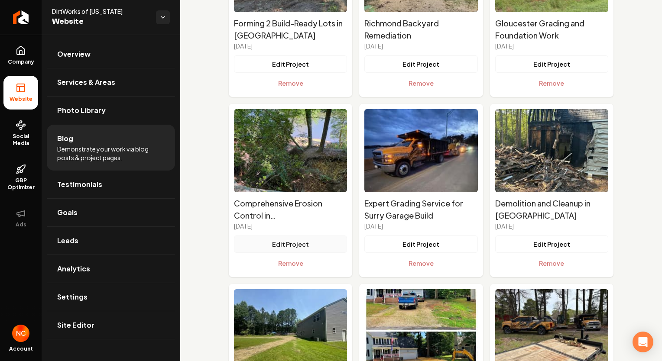
click at [298, 247] on button "Edit Project" at bounding box center [290, 244] width 113 height 17
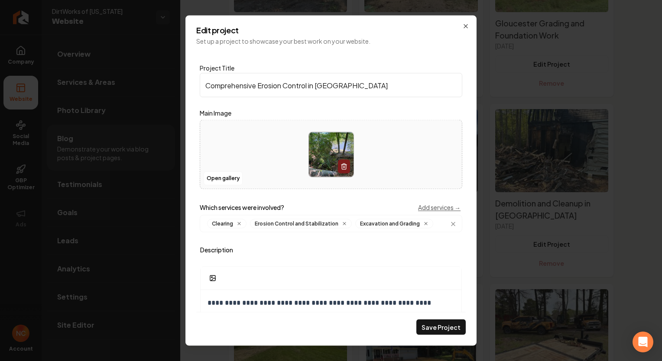
click at [248, 88] on input "Comprehensive Erosion Control in Williamsburg" at bounding box center [331, 85] width 263 height 24
click at [255, 86] on input "Comprehensive Erosion Control in Williamsburg" at bounding box center [331, 85] width 263 height 24
click at [260, 88] on input "Comprehensive Erosion Control in Williamsburg" at bounding box center [331, 85] width 263 height 24
click at [380, 91] on input "Comprehensive Erosion Control in Williamsburg" at bounding box center [331, 85] width 263 height 24
type input "C"
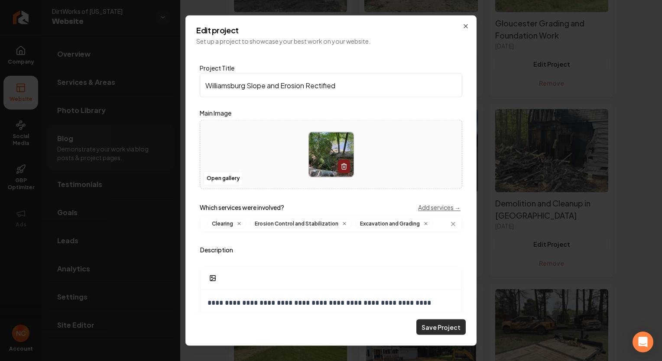
type input "Williamsburg Slope and Erosion Rectified"
click at [449, 324] on button "Save Project" at bounding box center [440, 328] width 49 height 16
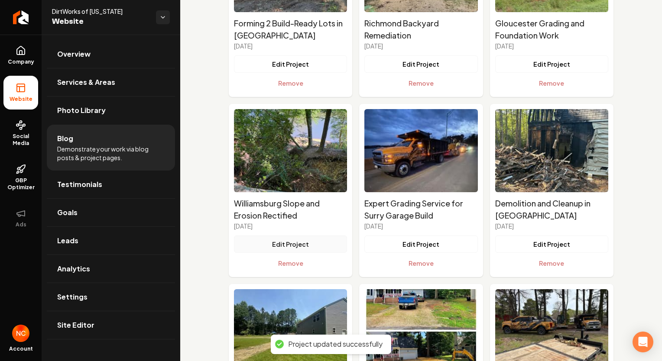
click at [292, 245] on button "Edit Project" at bounding box center [290, 244] width 113 height 17
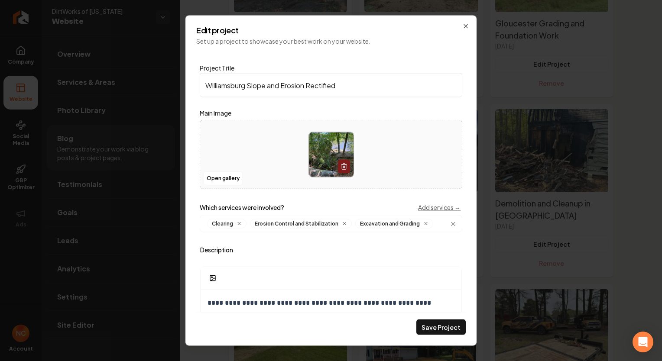
click at [308, 88] on input "Williamsburg Slope and Erosion Rectified" at bounding box center [331, 85] width 263 height 24
click at [310, 87] on input "Williamsburg Slope and Erosion Rectified" at bounding box center [331, 85] width 263 height 24
drag, startPoint x: 309, startPoint y: 86, endPoint x: 328, endPoint y: 89, distance: 19.2
click at [309, 86] on input "Williamsburg Slope and Erosion Rectified" at bounding box center [331, 85] width 263 height 24
click at [374, 93] on input "Williamsburg Slope and Erosion Rectified" at bounding box center [331, 85] width 263 height 24
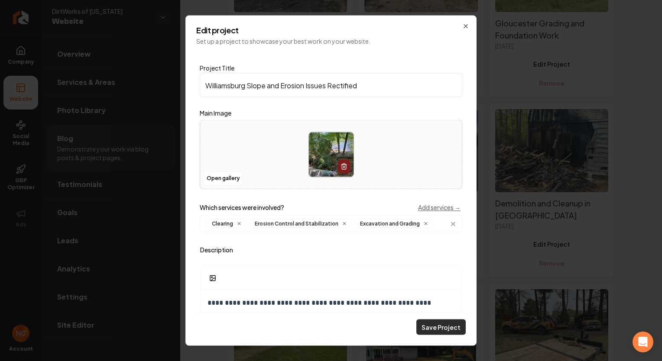
type input "Williamsburg Slope and Erosion Issues Rectified"
click at [453, 330] on button "Save Project" at bounding box center [440, 328] width 49 height 16
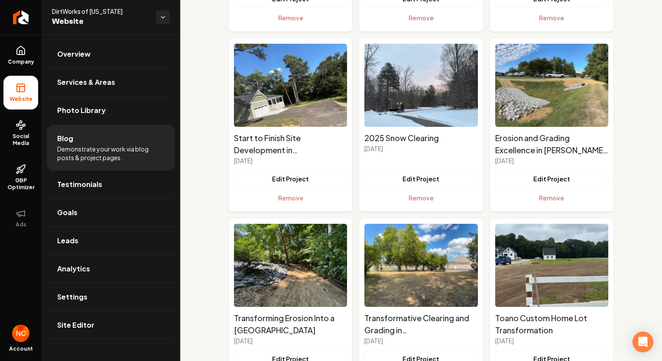
scroll to position [953, 0]
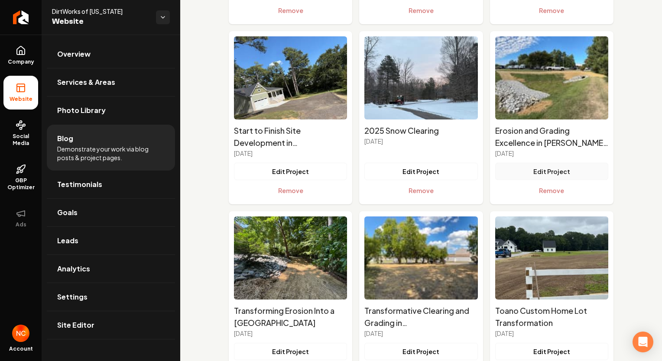
click at [544, 172] on button "Edit Project" at bounding box center [551, 171] width 113 height 17
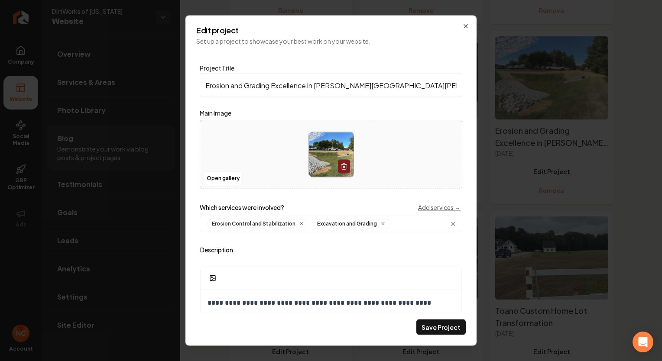
click at [291, 83] on input "Erosion and Grading Excellence in Glen Allen" at bounding box center [331, 85] width 263 height 24
click at [312, 86] on input "Erosion and Grading Excellence in Glen Allen" at bounding box center [331, 85] width 263 height 24
click at [365, 89] on input "Erosion and Grading Excellence in Glen Allen" at bounding box center [331, 85] width 263 height 24
type input "E"
type input "BMP Erosion Services in Glen Allen"
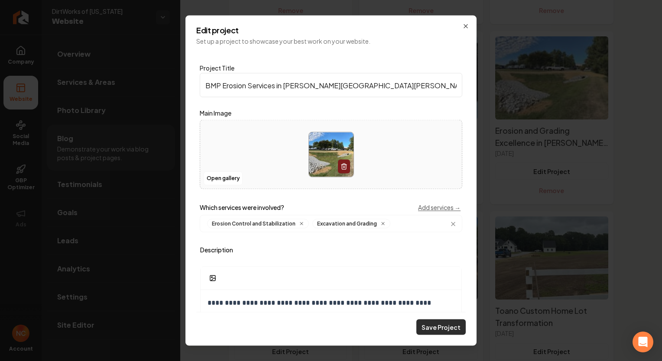
click at [453, 328] on button "Save Project" at bounding box center [440, 328] width 49 height 16
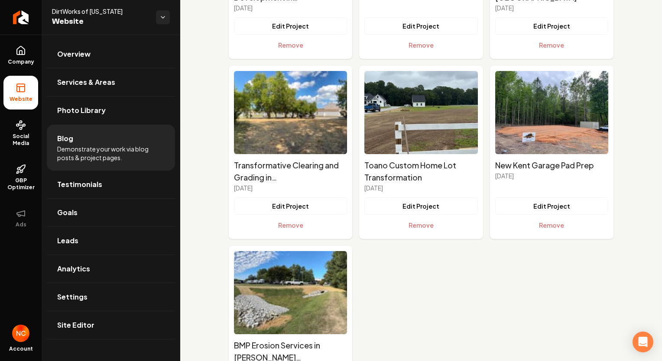
scroll to position [1090, 0]
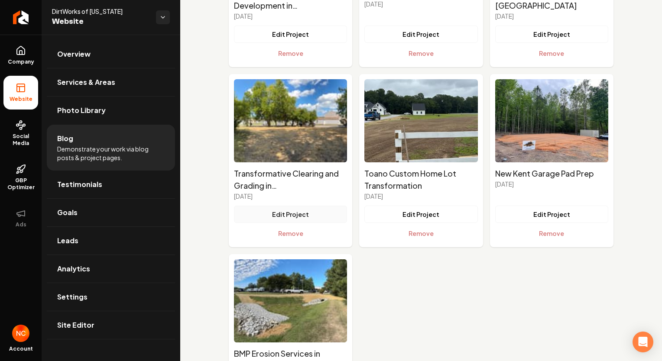
click at [312, 219] on button "Edit Project" at bounding box center [290, 214] width 113 height 17
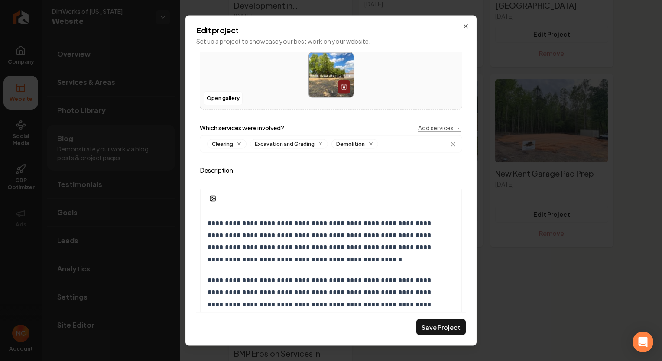
scroll to position [130, 0]
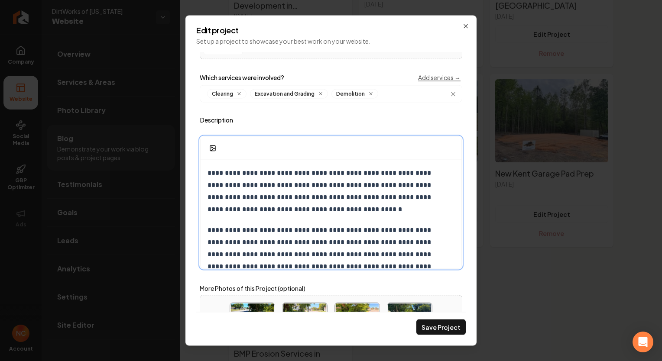
click at [244, 174] on p "**********" at bounding box center [325, 191] width 234 height 49
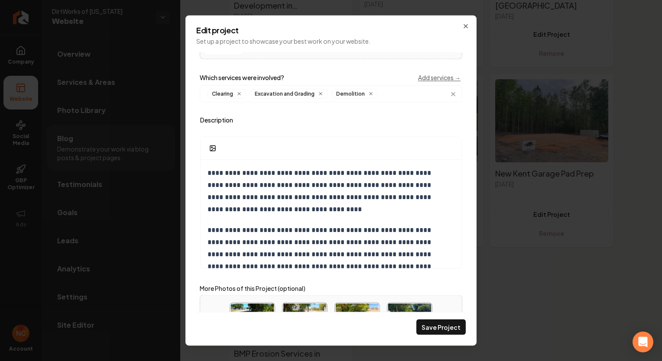
click at [443, 330] on button "Save Project" at bounding box center [440, 328] width 49 height 16
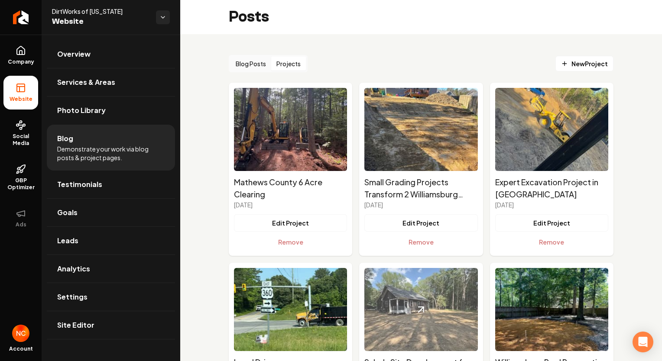
scroll to position [0, 0]
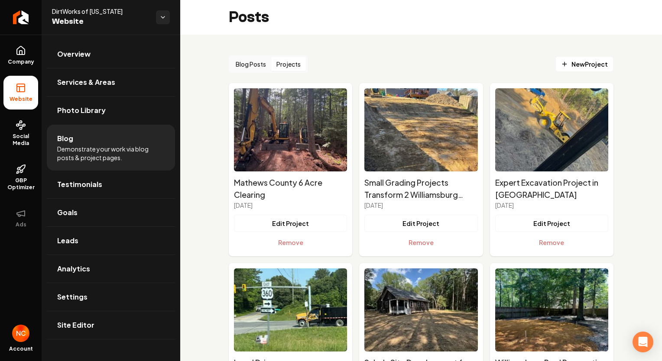
click at [151, 15] on div "DirtWorks of Virginia Website" at bounding box center [104, 17] width 104 height 21
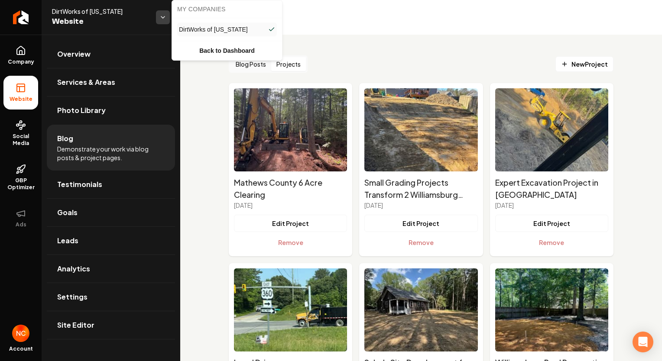
click at [161, 16] on html "Company Website Social Media GBP Optimizer Ads Account DirtWorks of Virginia We…" at bounding box center [331, 180] width 662 height 361
click at [213, 33] on span "DirtWorks of [US_STATE]" at bounding box center [213, 29] width 69 height 9
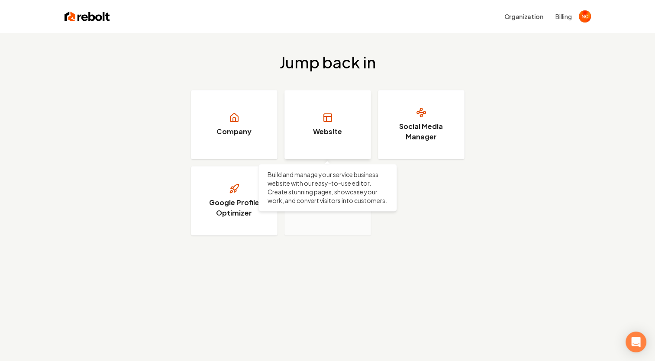
click at [353, 121] on link "Website" at bounding box center [328, 124] width 87 height 69
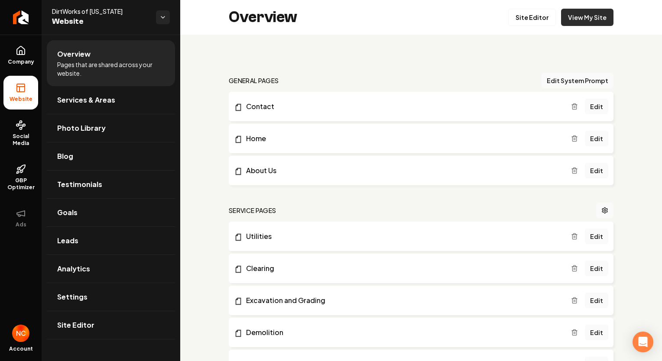
click at [594, 19] on link "View My Site" at bounding box center [587, 17] width 52 height 17
